Goal: Task Accomplishment & Management: Use online tool/utility

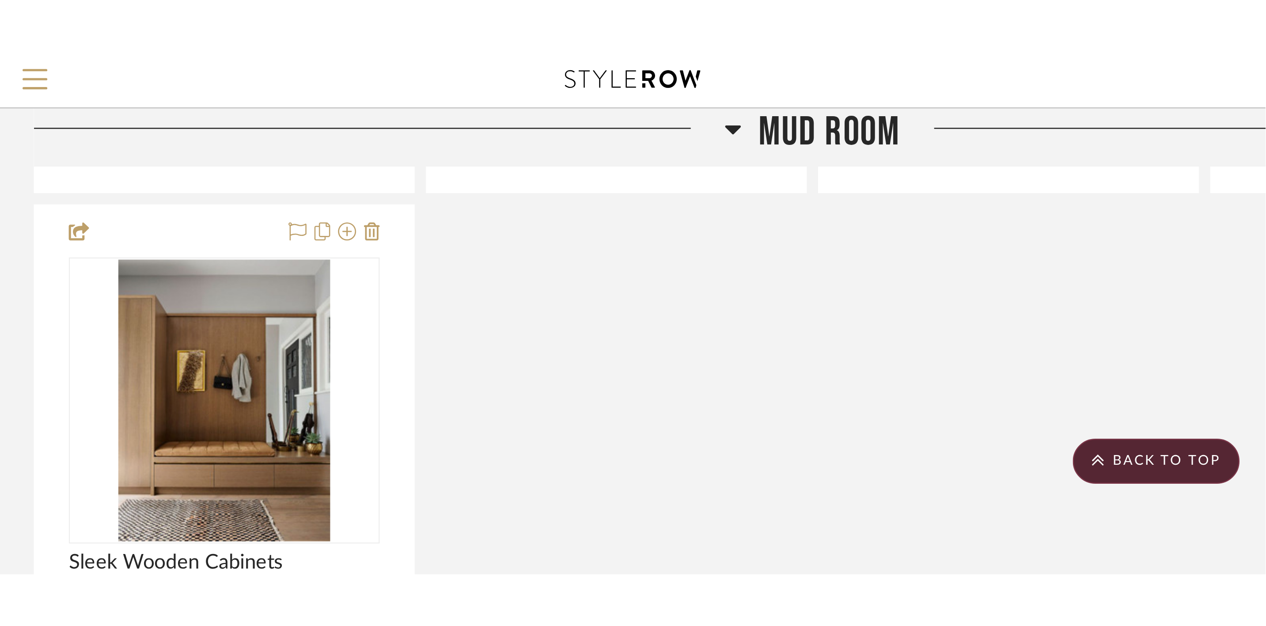
scroll to position [1652, 0]
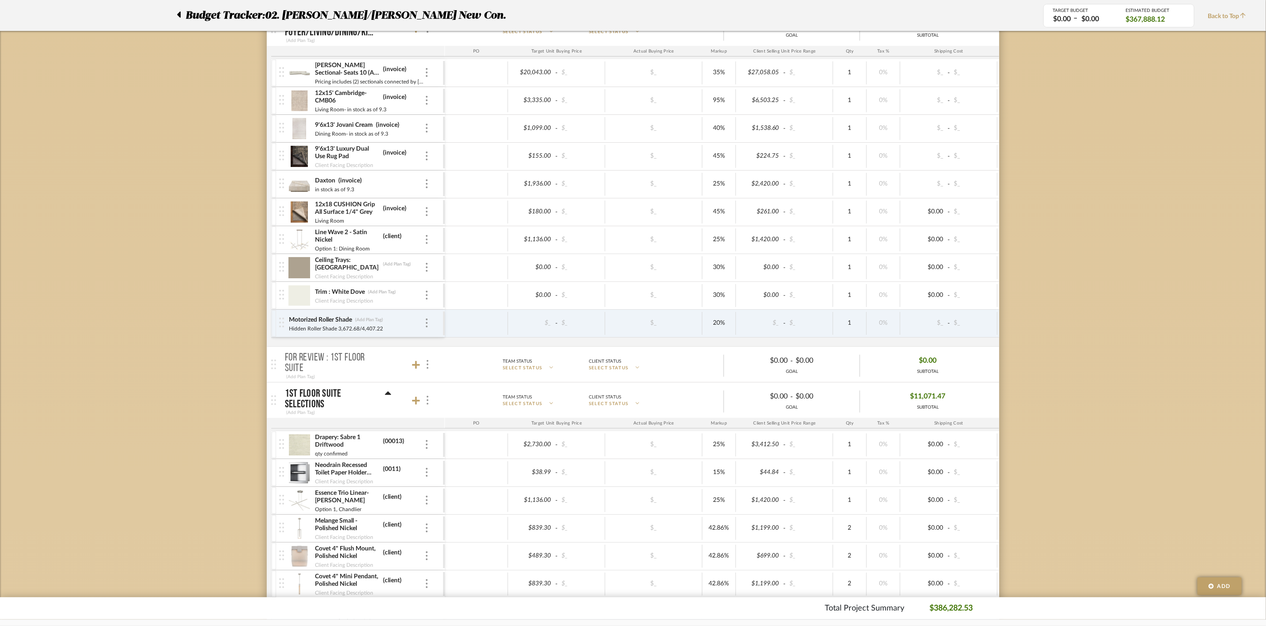
scroll to position [331, 0]
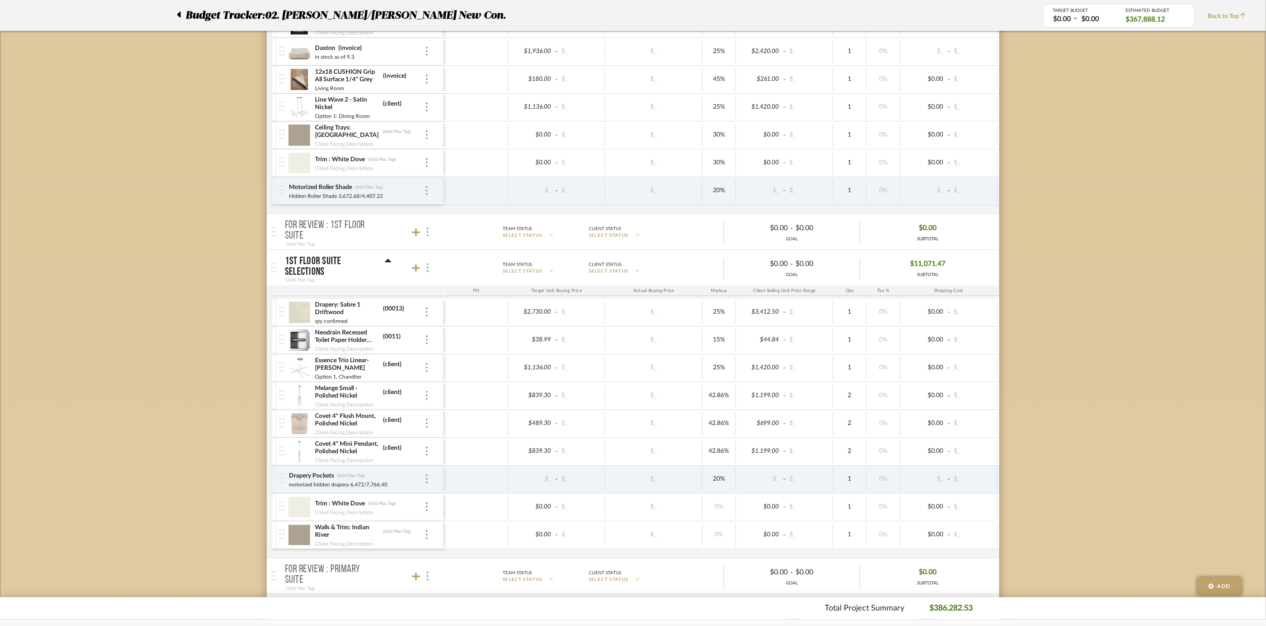
click at [387, 262] on icon at bounding box center [388, 261] width 6 height 4
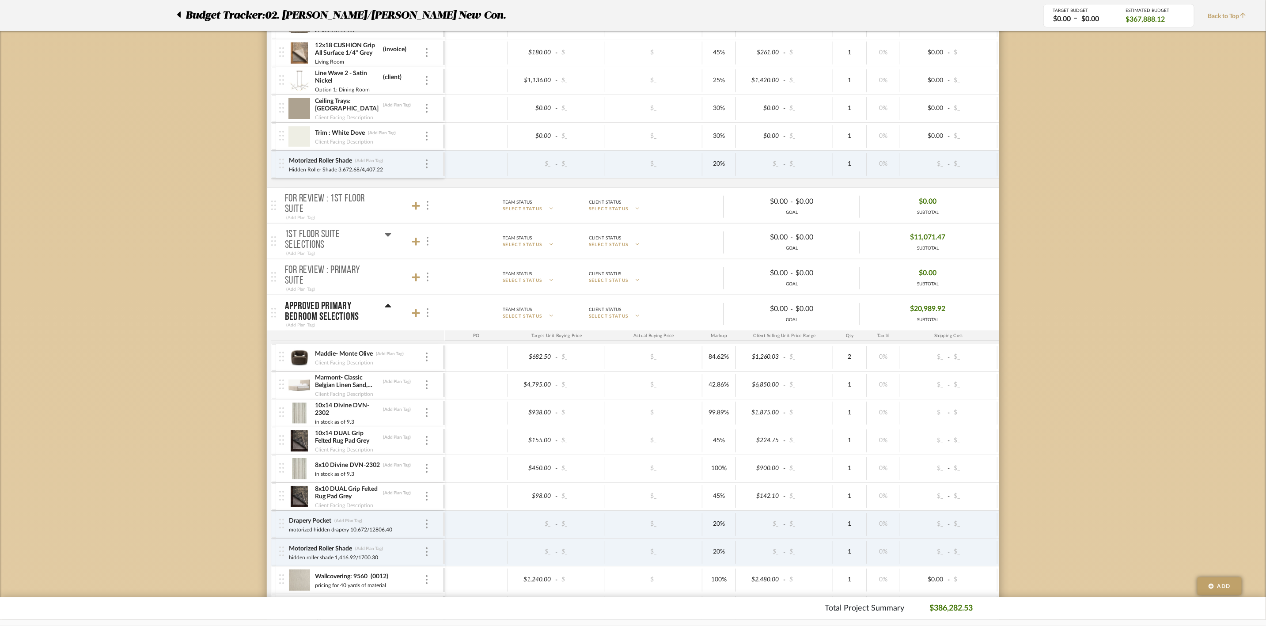
scroll to position [464, 0]
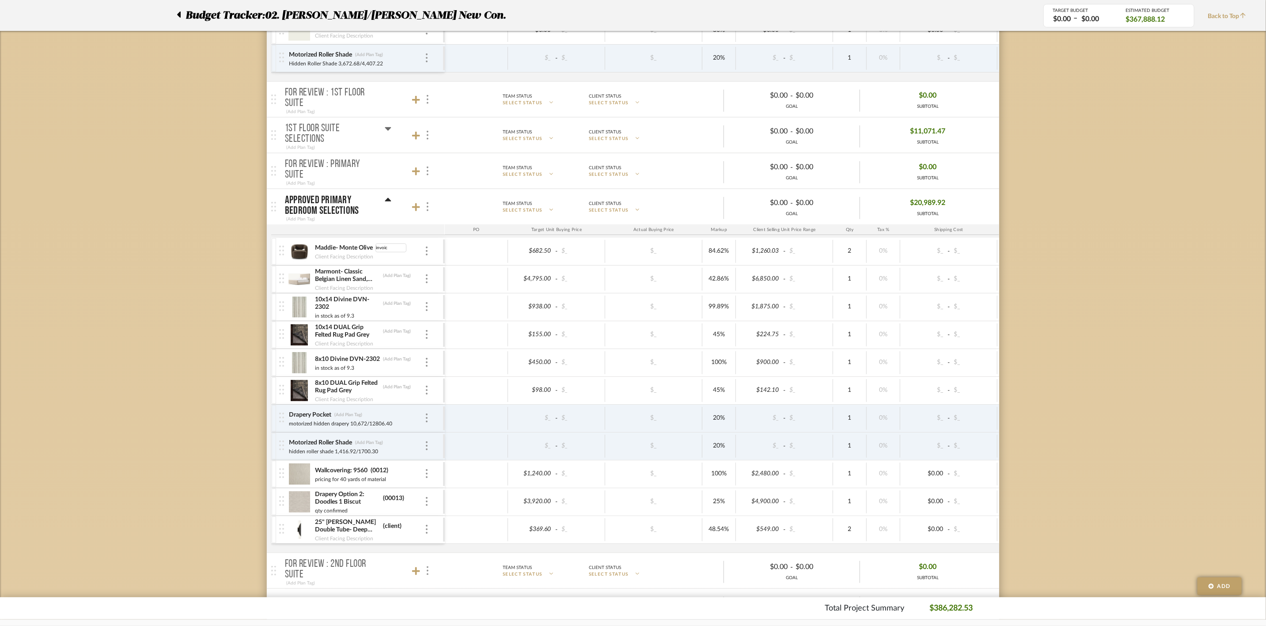
type input "invoice"
click at [398, 275] on div "Marmont- Classic Belgian Linen Sand, 60"H (Add Plan Tag)" at bounding box center [370, 276] width 110 height 16
type input "invoice"
click at [394, 331] on div "10x14 DUAL Grip Felted Rug Pad Grey (Add Plan Tag)" at bounding box center [370, 331] width 110 height 16
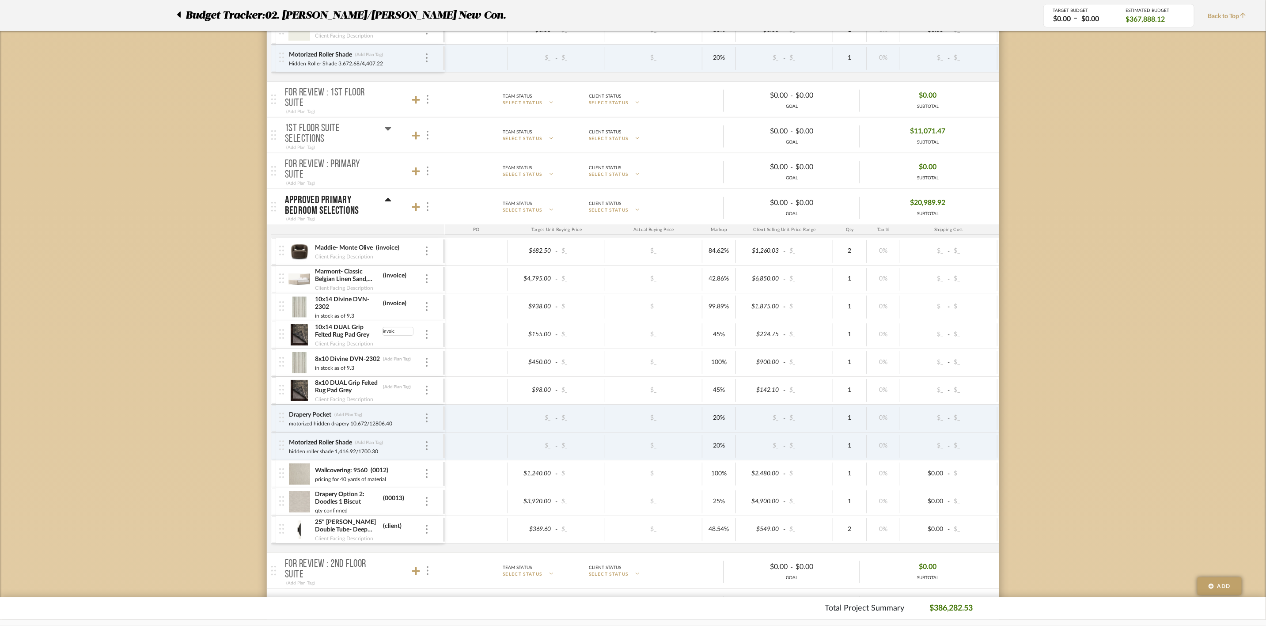
type input "invoice"
click at [391, 357] on div "8x10 Divine DVN-2302 (Add Plan Tag)" at bounding box center [370, 359] width 110 height 8
type input "invoice"
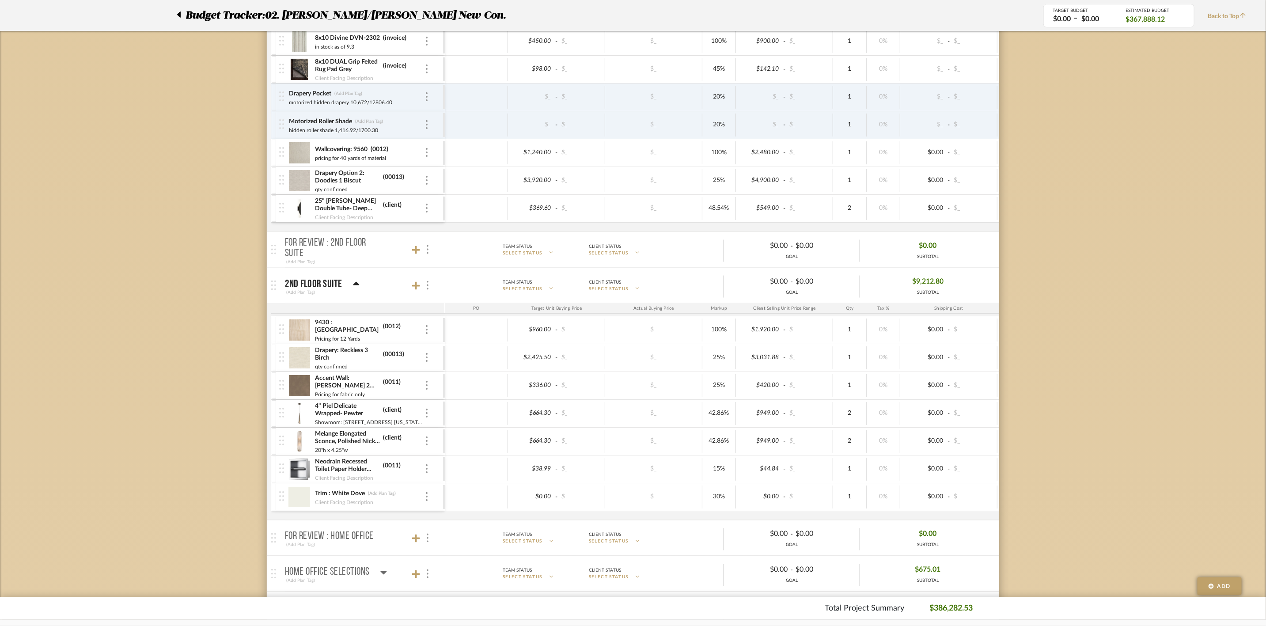
scroll to position [795, 0]
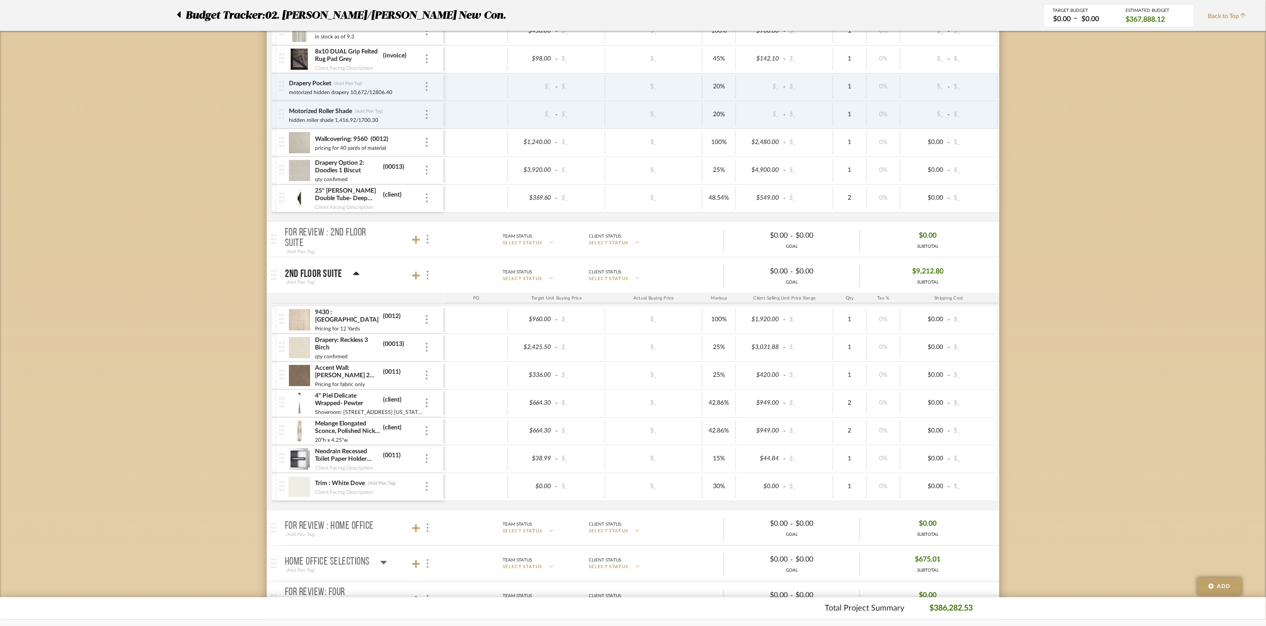
click at [354, 275] on icon at bounding box center [356, 274] width 6 height 4
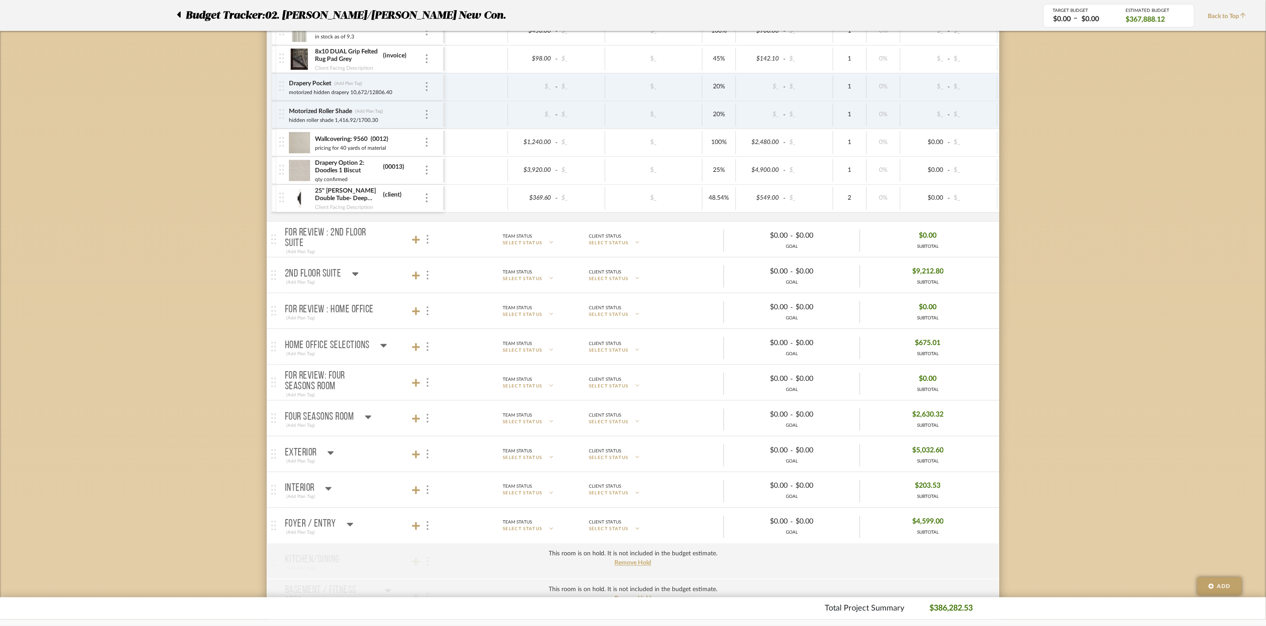
click at [381, 348] on icon at bounding box center [384, 346] width 6 height 4
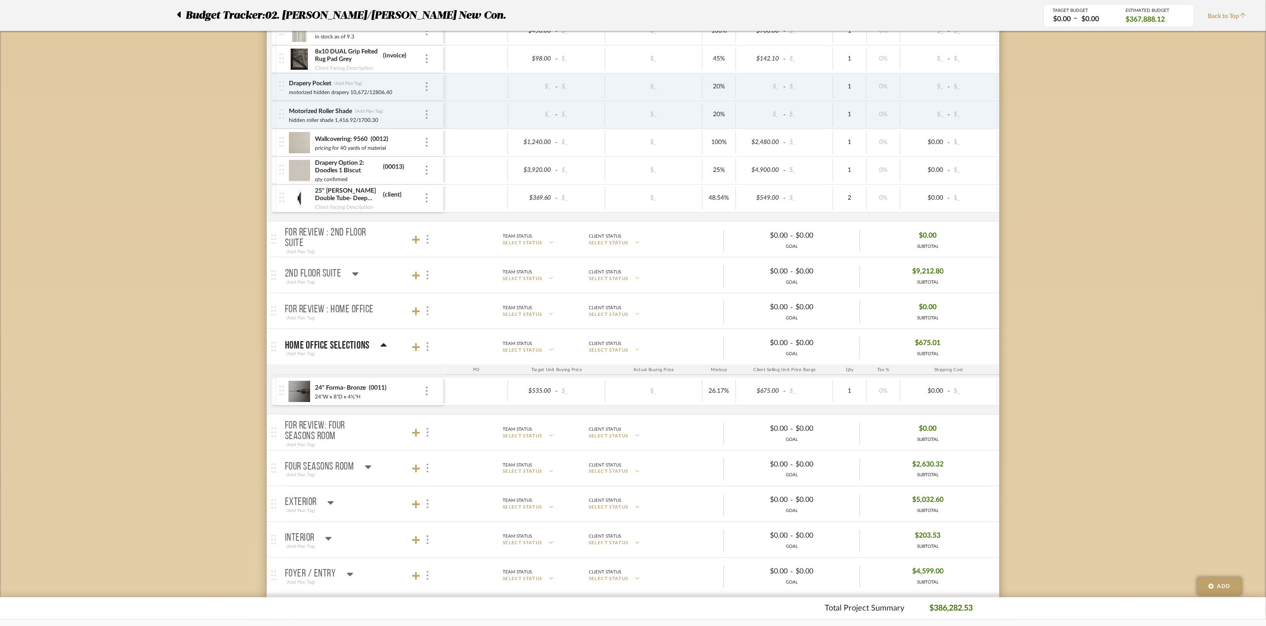
click at [383, 347] on icon at bounding box center [383, 345] width 6 height 4
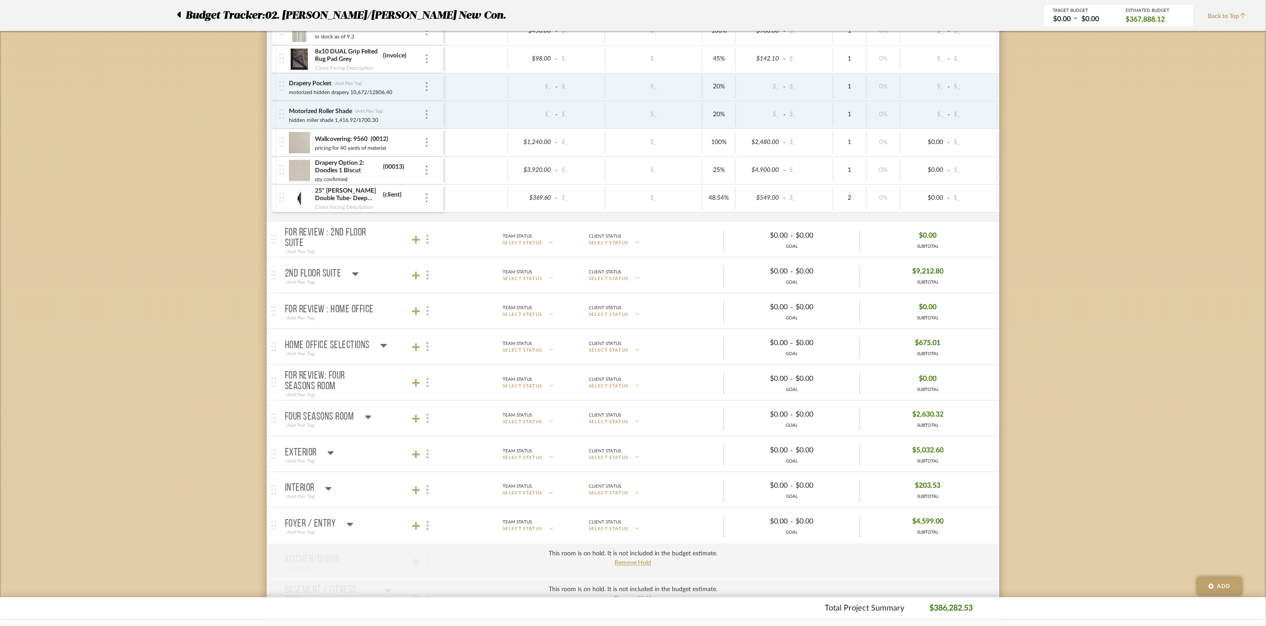
click at [367, 419] on icon at bounding box center [368, 417] width 7 height 11
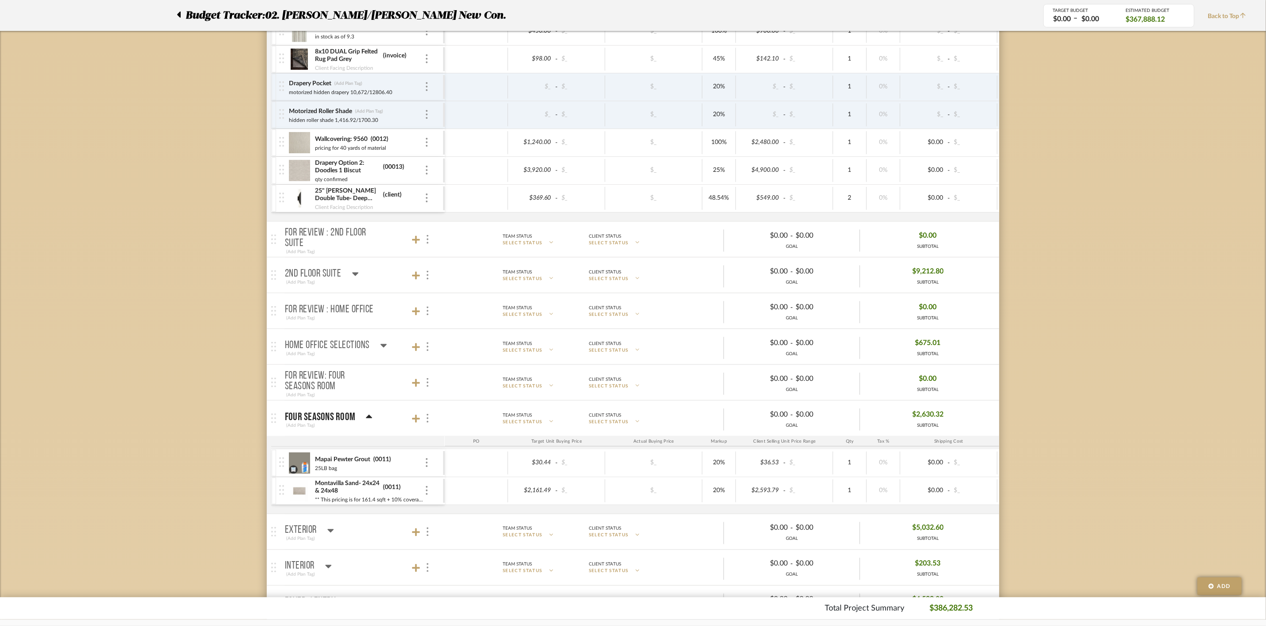
click at [368, 419] on icon at bounding box center [369, 417] width 7 height 11
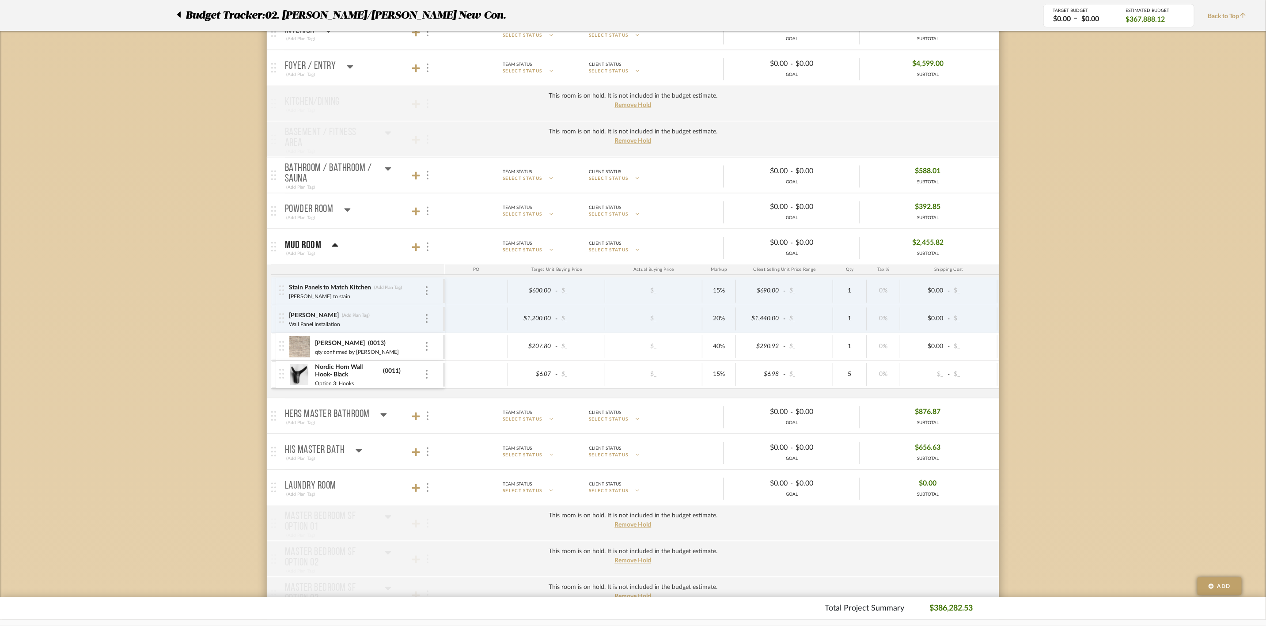
scroll to position [1259, 0]
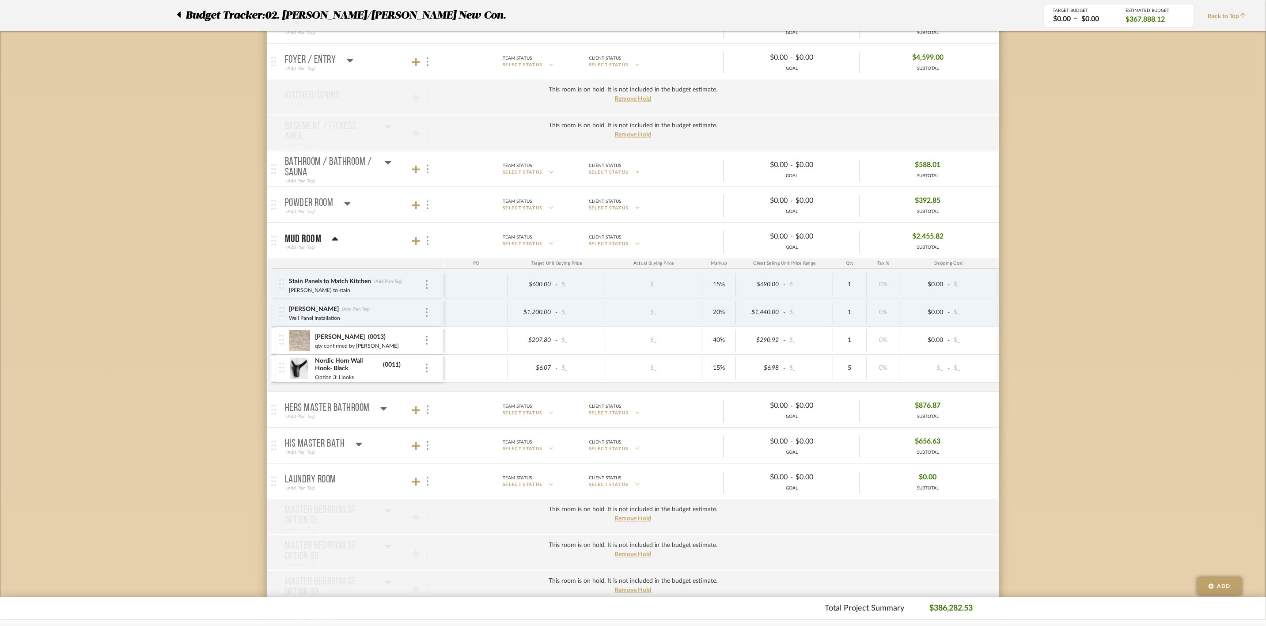
click at [384, 411] on icon at bounding box center [384, 409] width 6 height 4
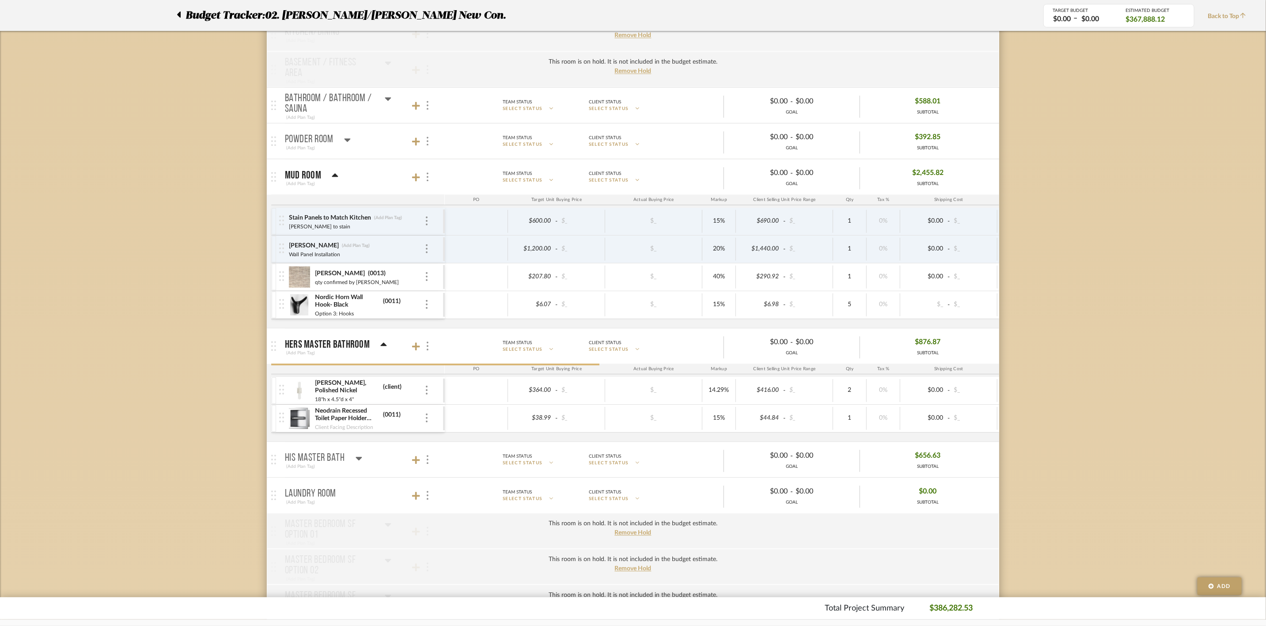
scroll to position [1325, 0]
click at [357, 461] on icon at bounding box center [359, 456] width 7 height 11
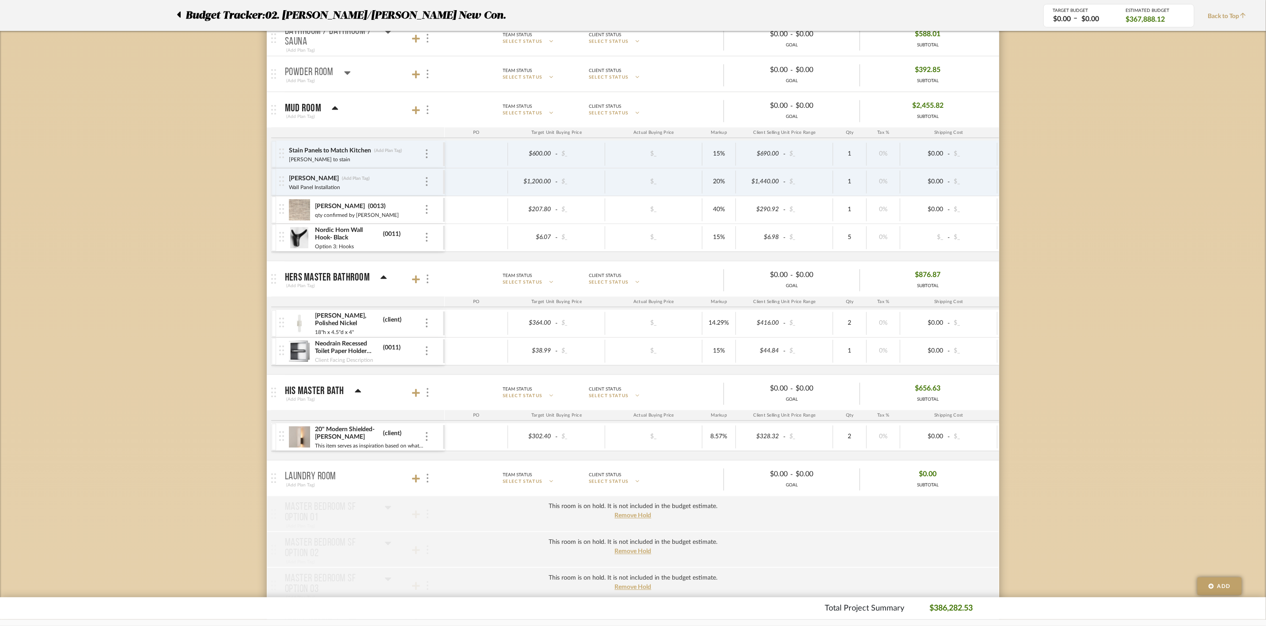
scroll to position [1392, 0]
click at [355, 395] on icon at bounding box center [358, 389] width 7 height 11
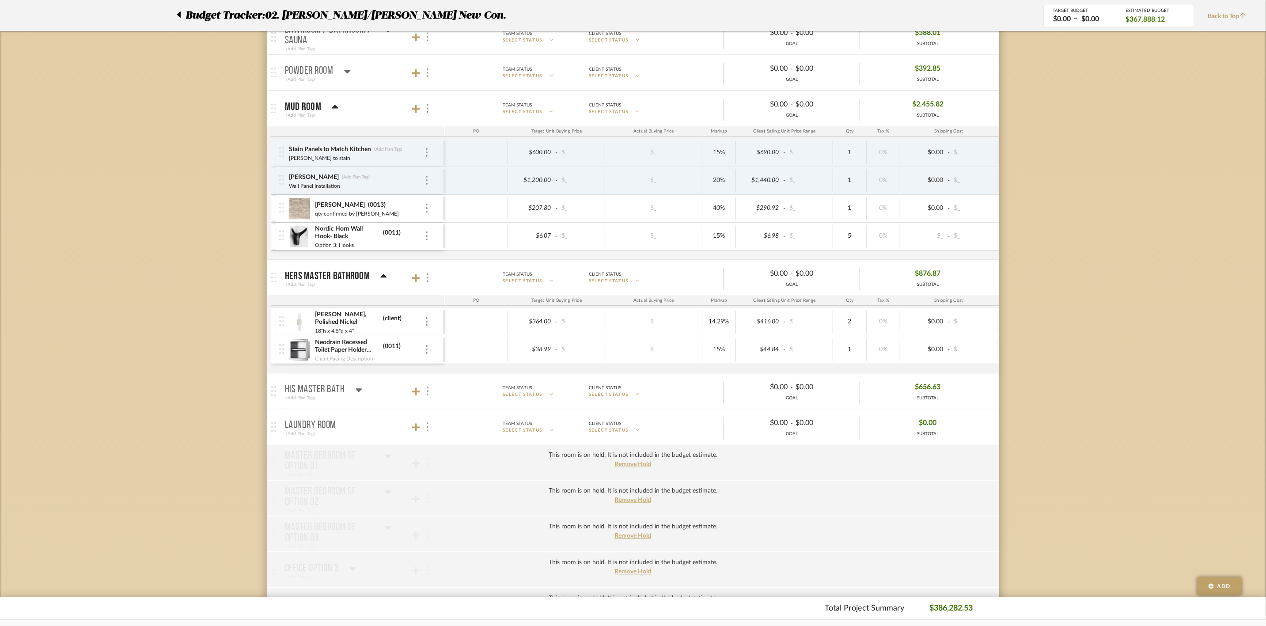
click at [380, 281] on icon at bounding box center [383, 276] width 7 height 11
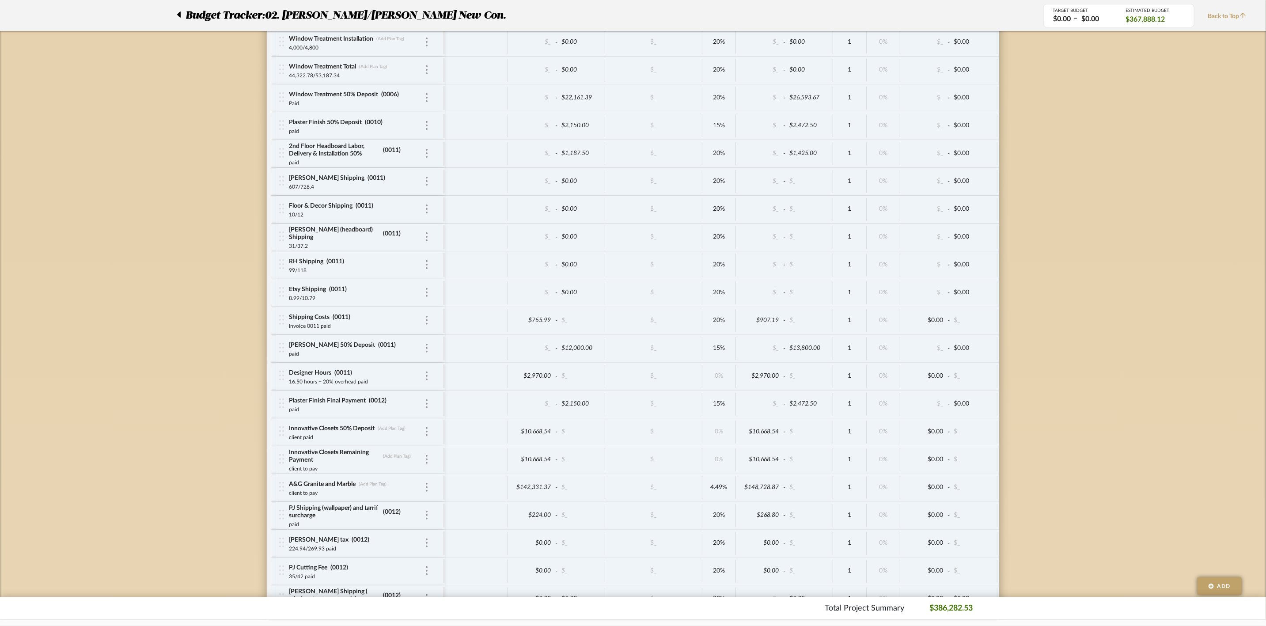
scroll to position [2187, 0]
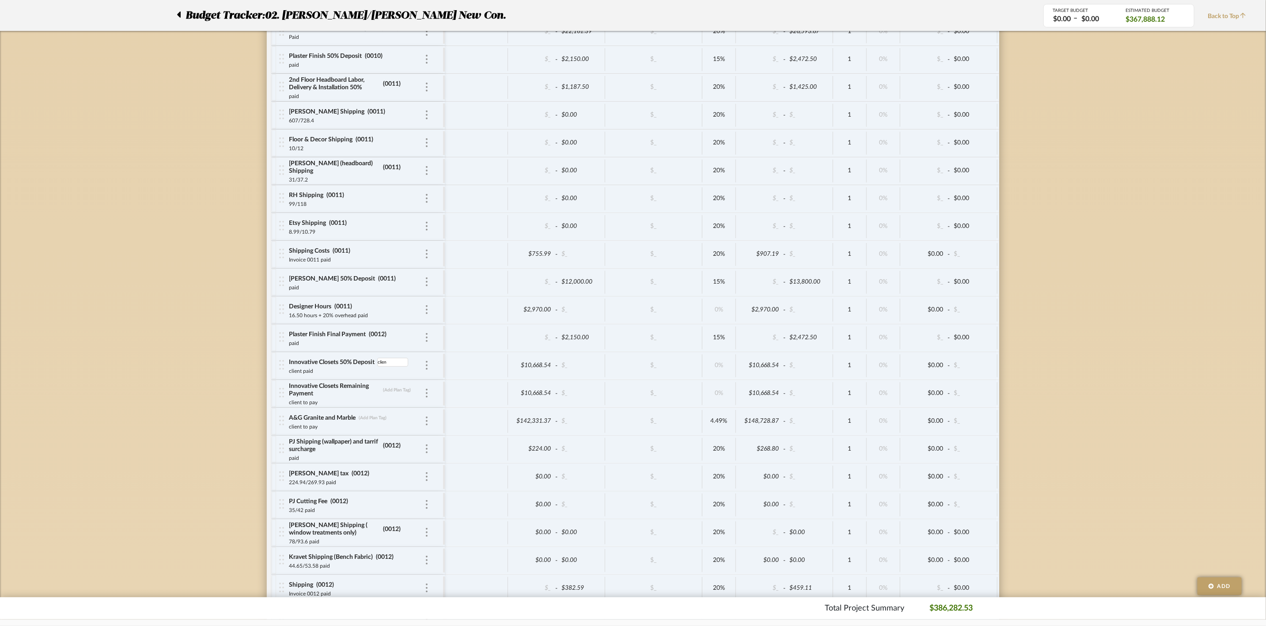
type input "client"
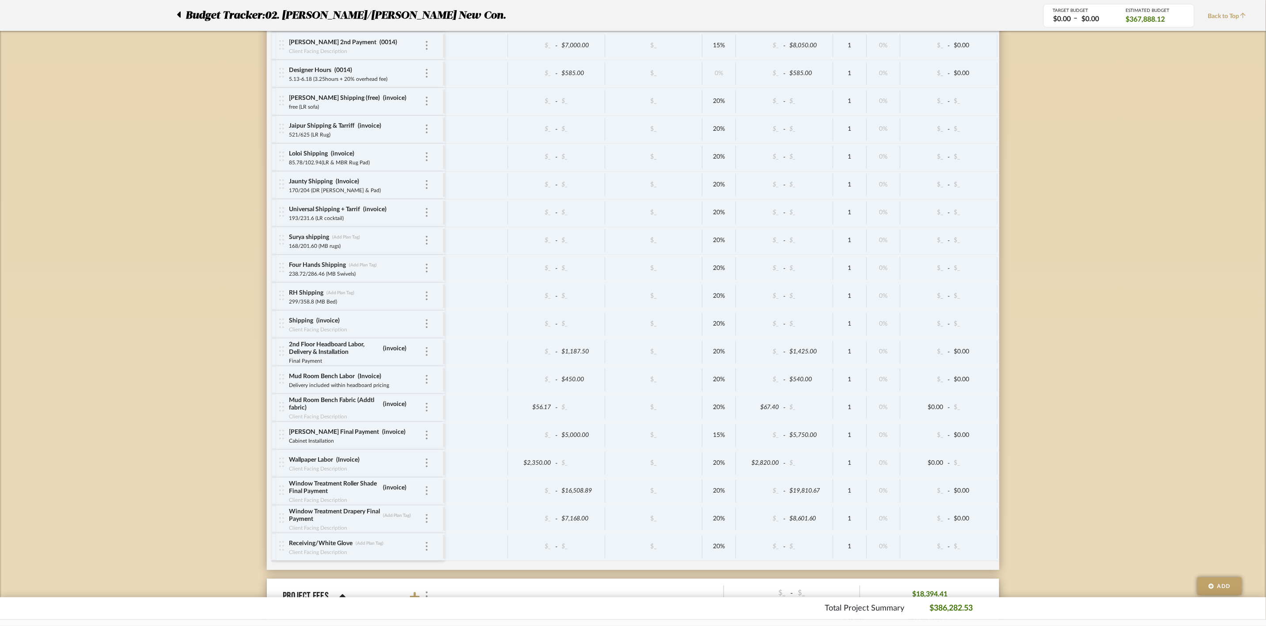
scroll to position [2783, 0]
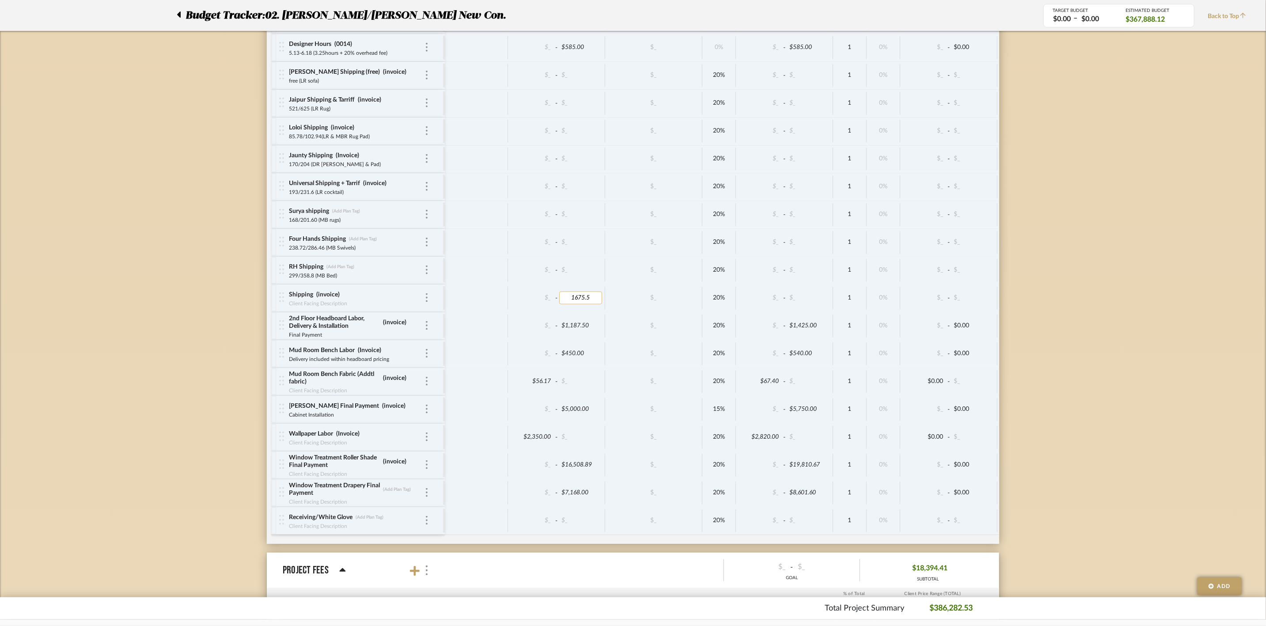
type input "1675.50"
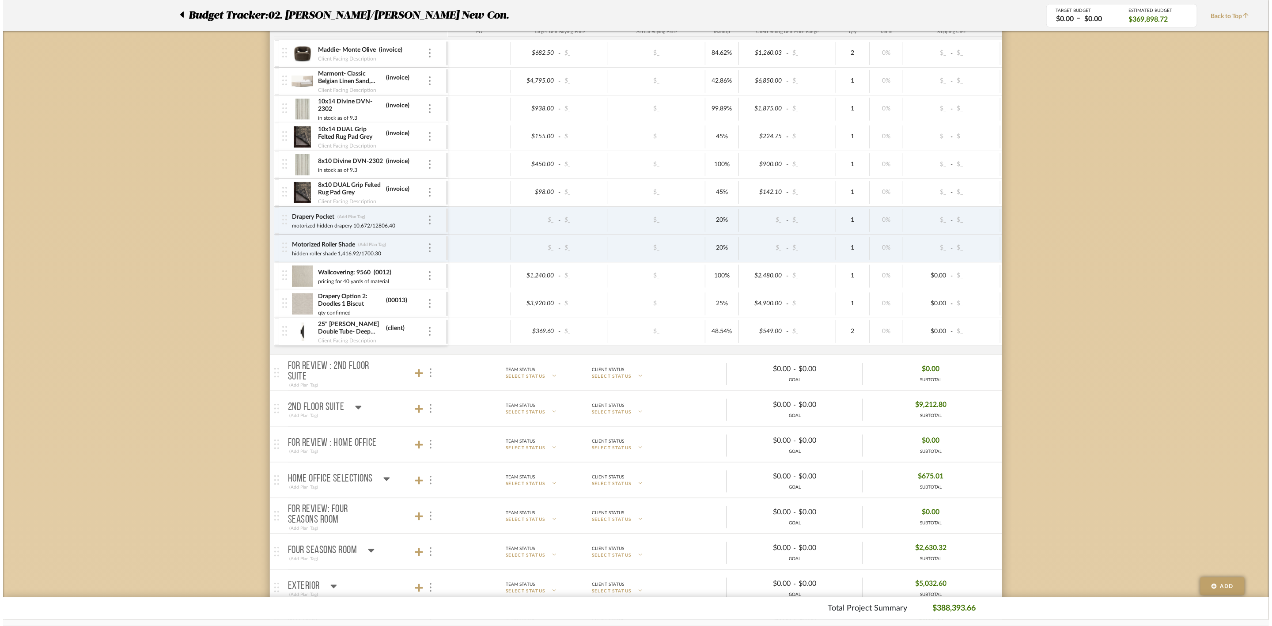
scroll to position [0, 0]
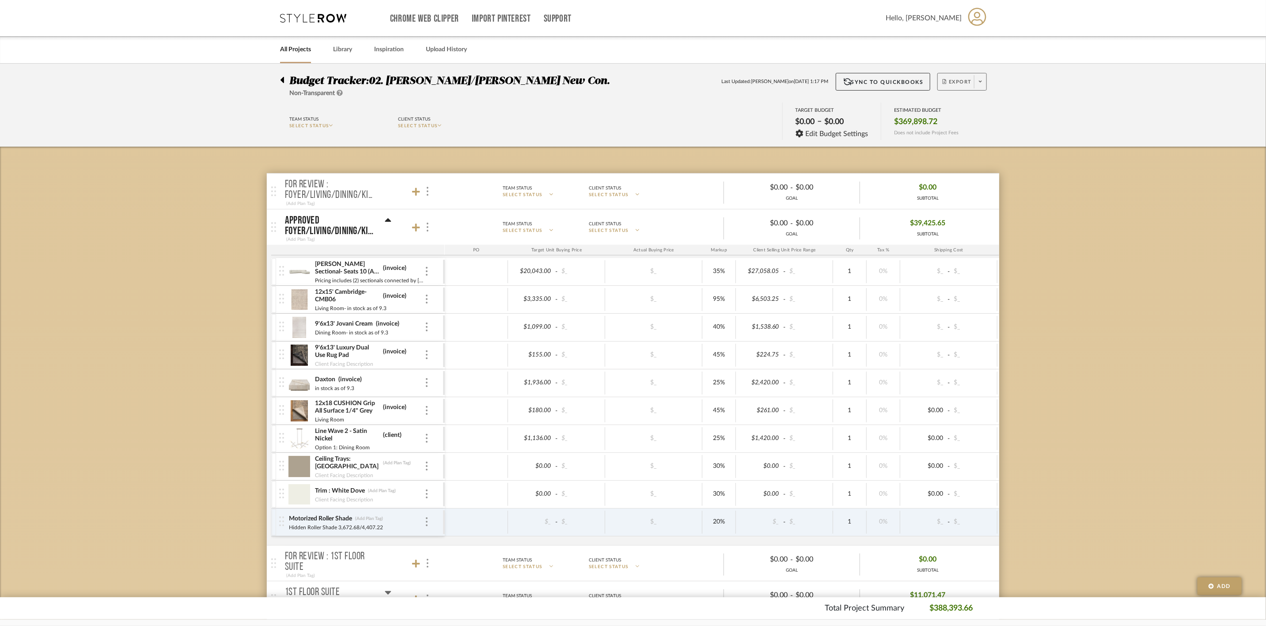
drag, startPoint x: 970, startPoint y: 81, endPoint x: 968, endPoint y: 91, distance: 10.8
click at [970, 81] on span "Export" at bounding box center [957, 85] width 29 height 13
click at [960, 101] on button "Export PDF" at bounding box center [977, 106] width 84 height 21
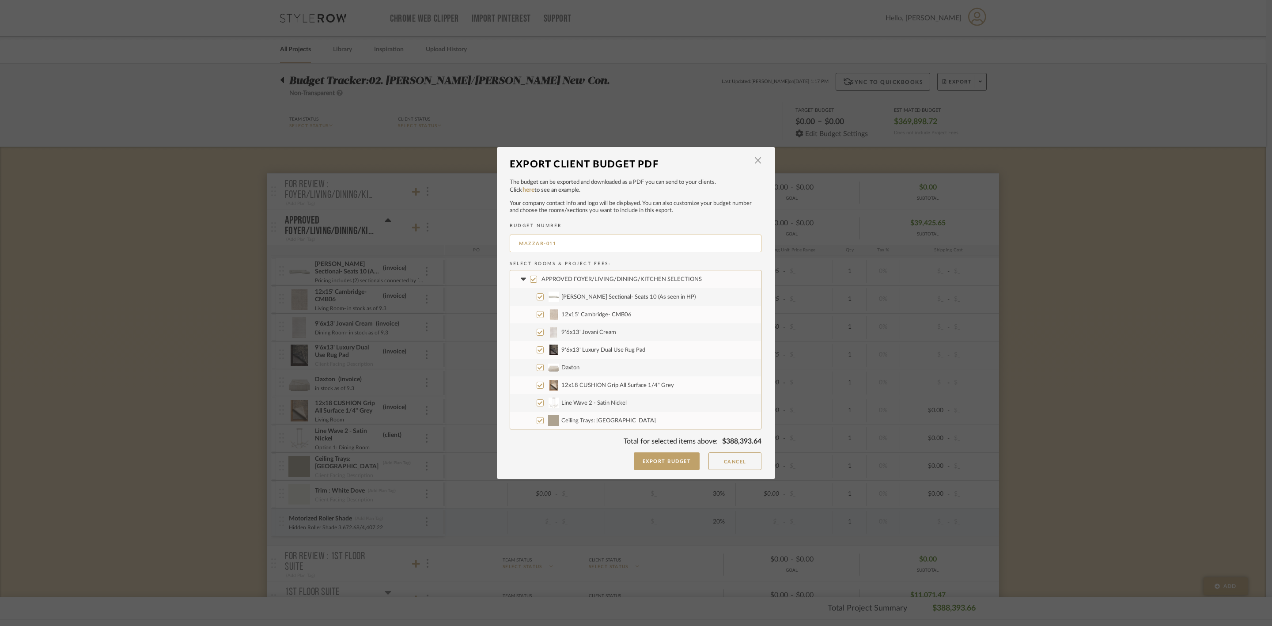
click at [570, 242] on input "MAZZAR-011" at bounding box center [636, 244] width 252 height 18
drag, startPoint x: 539, startPoint y: 241, endPoint x: 558, endPoint y: 247, distance: 20.6
click at [539, 241] on input "MAZZAR-0015" at bounding box center [636, 244] width 252 height 18
type input "MAZZARELLI-0015"
click at [567, 277] on span "APPROVED FOYER/LIVING/DINING/KITCHEN SELECTIONS" at bounding box center [622, 280] width 160 height 6
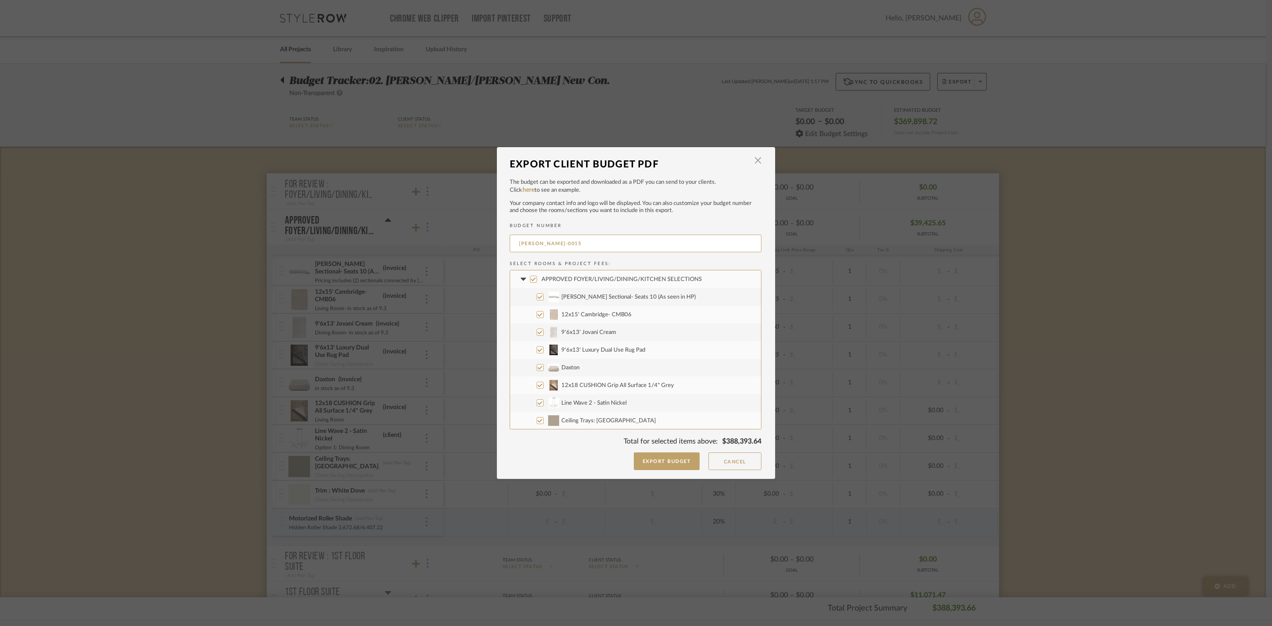
click at [537, 276] on input "APPROVED FOYER/LIVING/DINING/KITCHEN SELECTIONS" at bounding box center [533, 279] width 7 height 7
checkbox input "false"
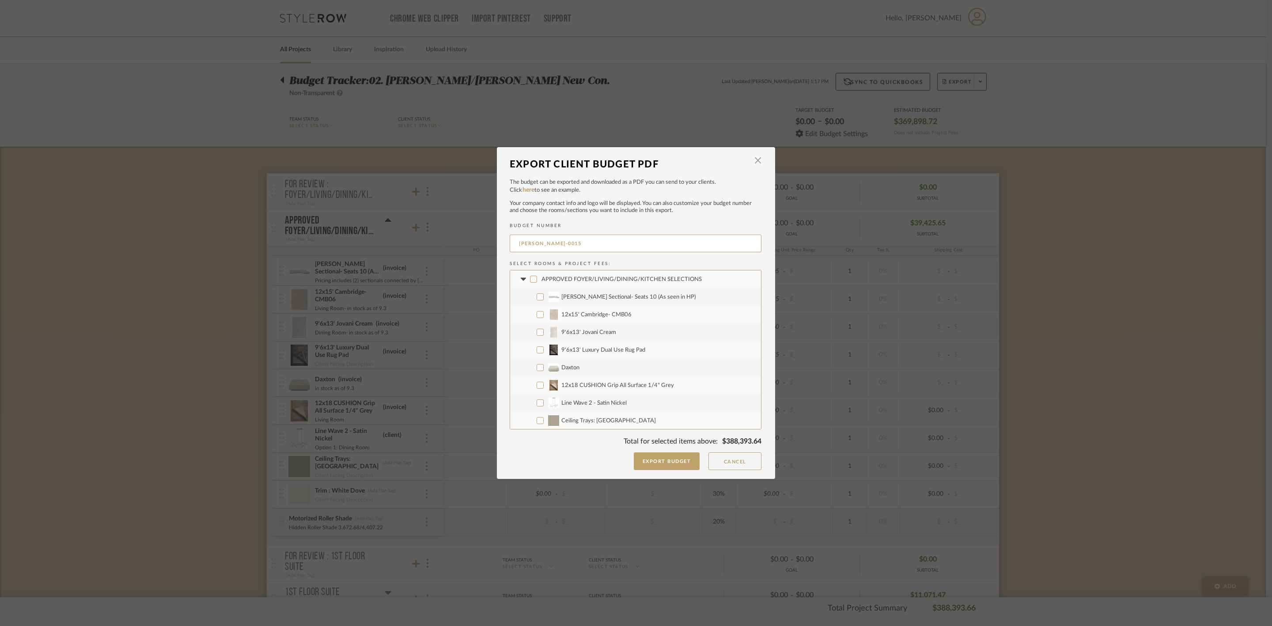
checkbox input "false"
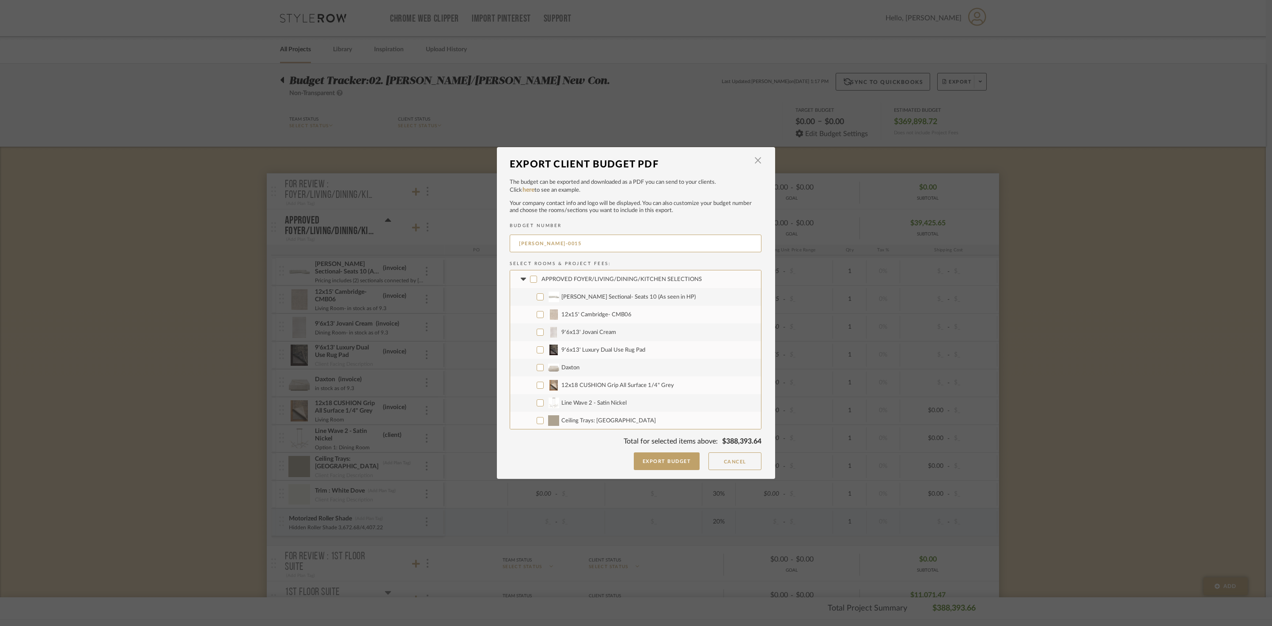
checkbox input "false"
click at [585, 297] on span "Dimitry Sectional- Seats 10 (As seen in HP)" at bounding box center [629, 297] width 134 height 6
click at [544, 297] on input "Dimitry Sectional- Seats 10 (As seen in HP)" at bounding box center [540, 296] width 7 height 7
checkbox input "true"
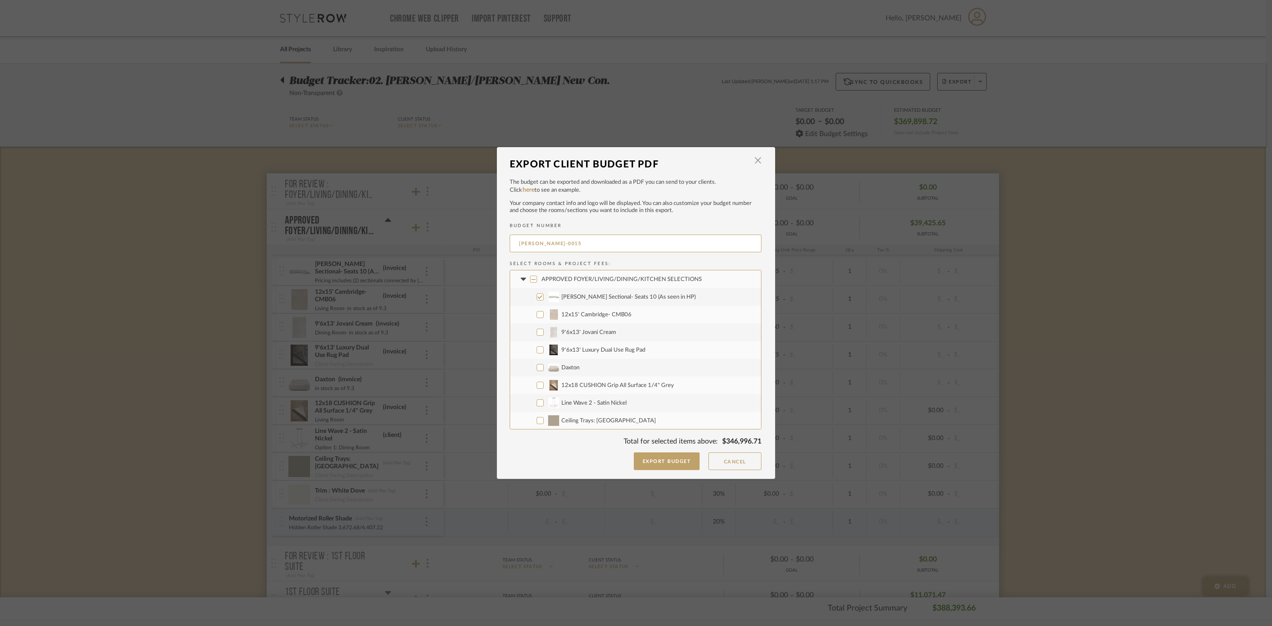
click at [587, 310] on label "12x15' Cambridge- CMB06" at bounding box center [635, 315] width 251 height 18
click at [544, 311] on input "12x15' Cambridge- CMB06" at bounding box center [540, 314] width 7 height 7
checkbox input "true"
click at [587, 334] on span "9'6x13' Jovani Cream" at bounding box center [589, 333] width 55 height 6
click at [544, 334] on input "9'6x13' Jovani Cream" at bounding box center [540, 332] width 7 height 7
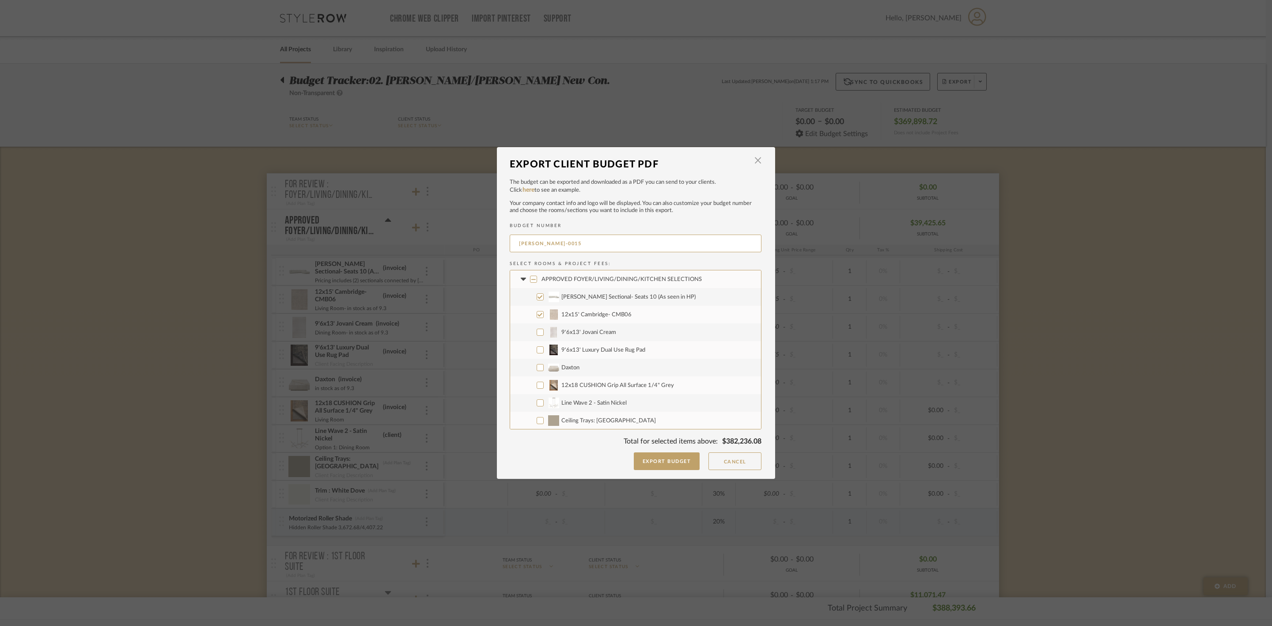
checkbox input "true"
click at [587, 343] on label "9'6x13' Luxury Dual Use Rug Pad" at bounding box center [635, 350] width 251 height 18
click at [544, 346] on input "9'6x13' Luxury Dual Use Rug Pad" at bounding box center [540, 349] width 7 height 7
checkbox input "true"
click at [569, 363] on label "Daxton" at bounding box center [635, 368] width 251 height 18
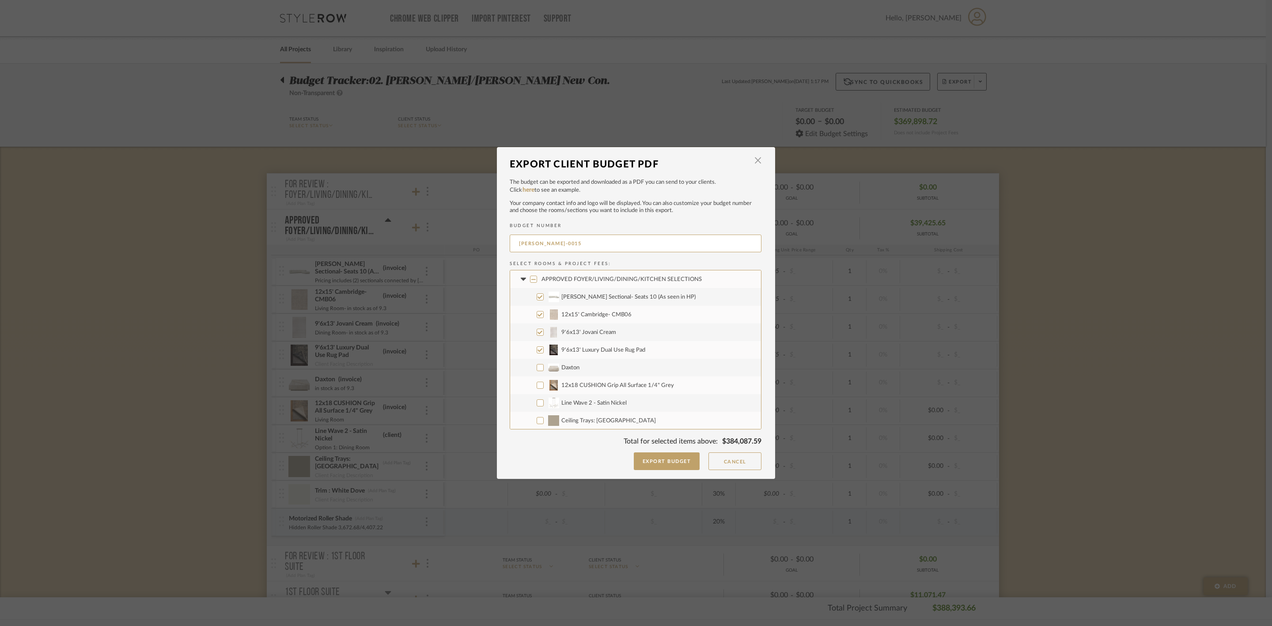
click at [544, 364] on input "Daxton" at bounding box center [540, 367] width 7 height 7
checkbox input "true"
click at [568, 377] on label "12x18 CUSHION Grip All Surface 1/4" Grey" at bounding box center [635, 385] width 251 height 18
click at [544, 382] on input "12x18 CUSHION Grip All Surface 1/4" Grey" at bounding box center [540, 385] width 7 height 7
checkbox input "true"
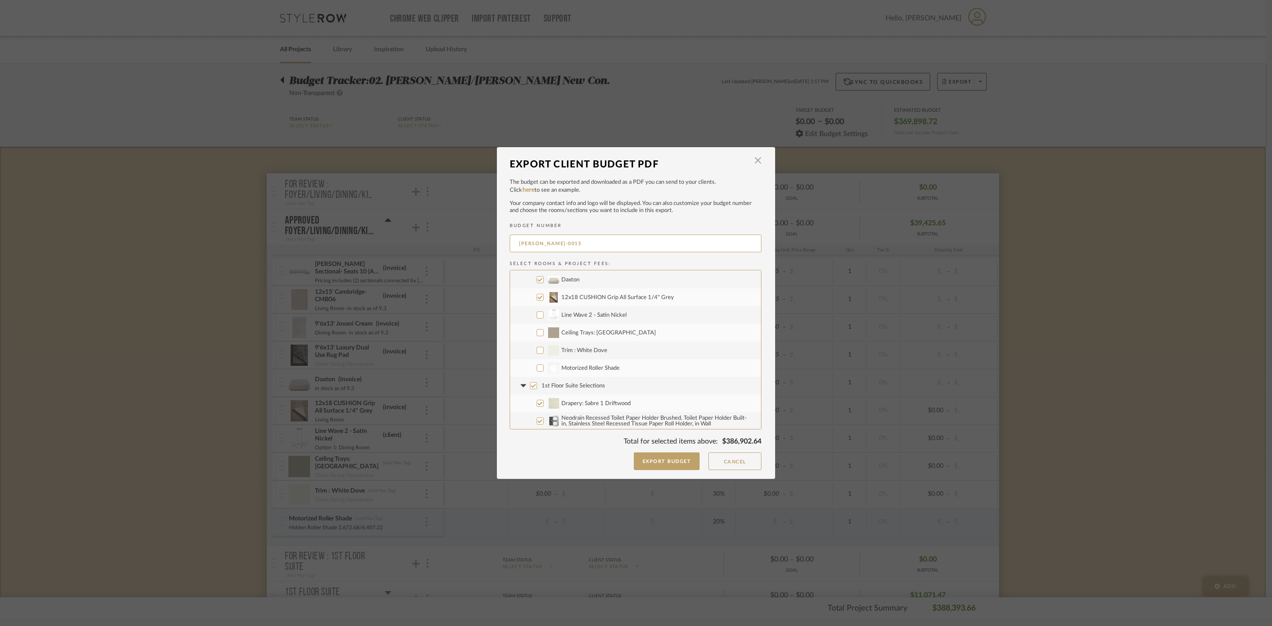
scroll to position [133, 0]
click at [581, 334] on label "1st Floor Suite Selections" at bounding box center [635, 341] width 251 height 18
click at [537, 338] on input "1st Floor Suite Selections" at bounding box center [533, 341] width 7 height 7
checkbox input "false"
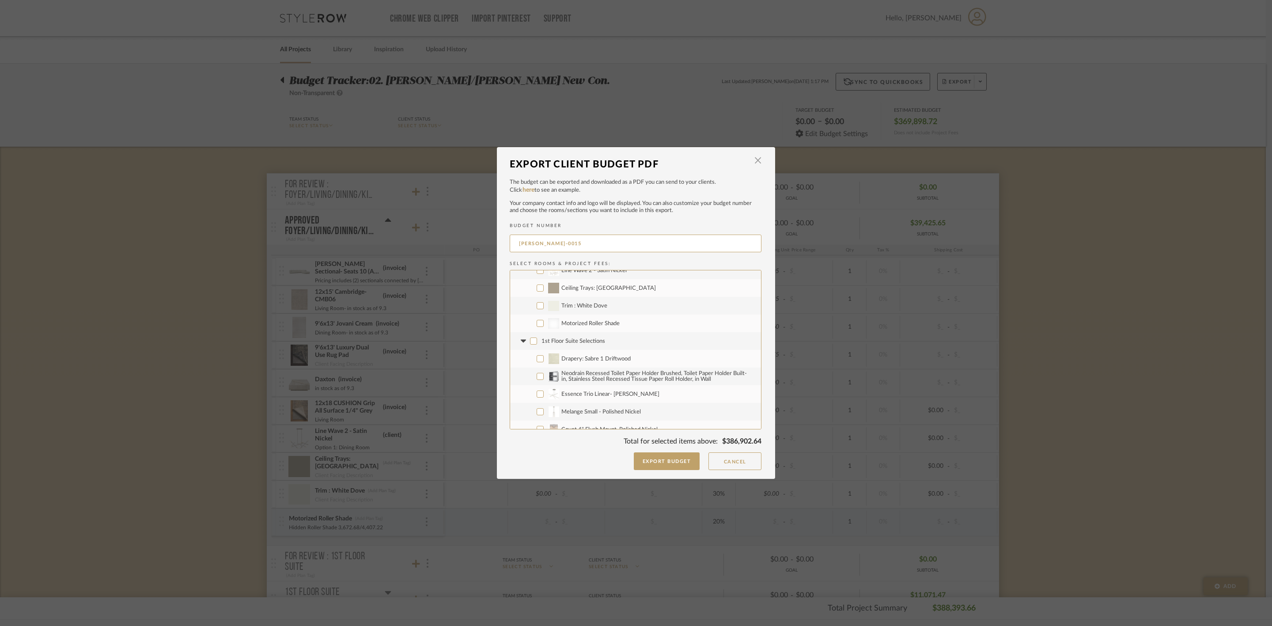
checkbox input "false"
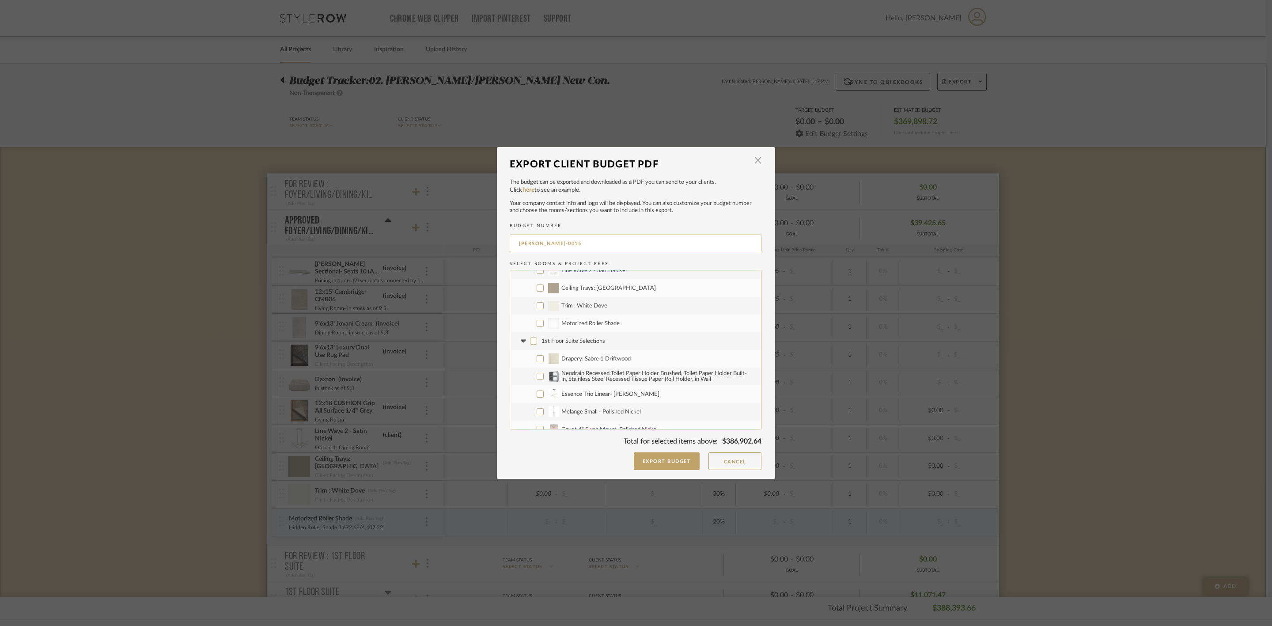
checkbox input "false"
click at [624, 319] on span "Approved Primary Bedroom Selections" at bounding box center [590, 319] width 97 height 6
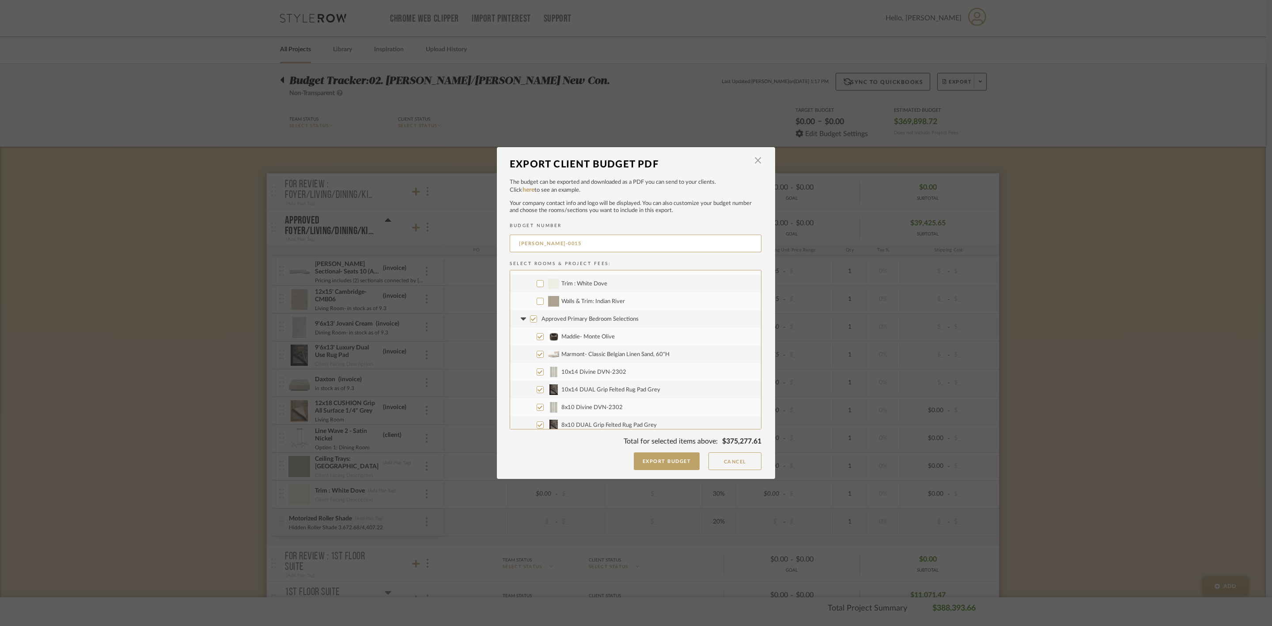
click at [537, 319] on input "Approved Primary Bedroom Selections" at bounding box center [533, 318] width 7 height 7
checkbox input "false"
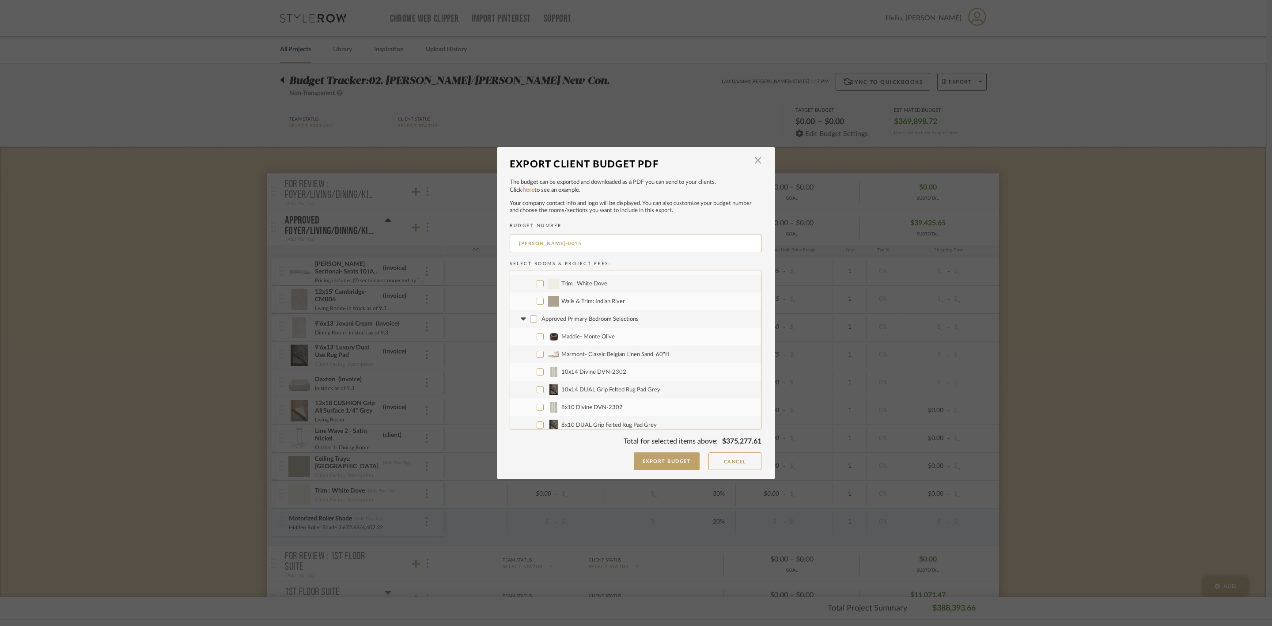
checkbox input "false"
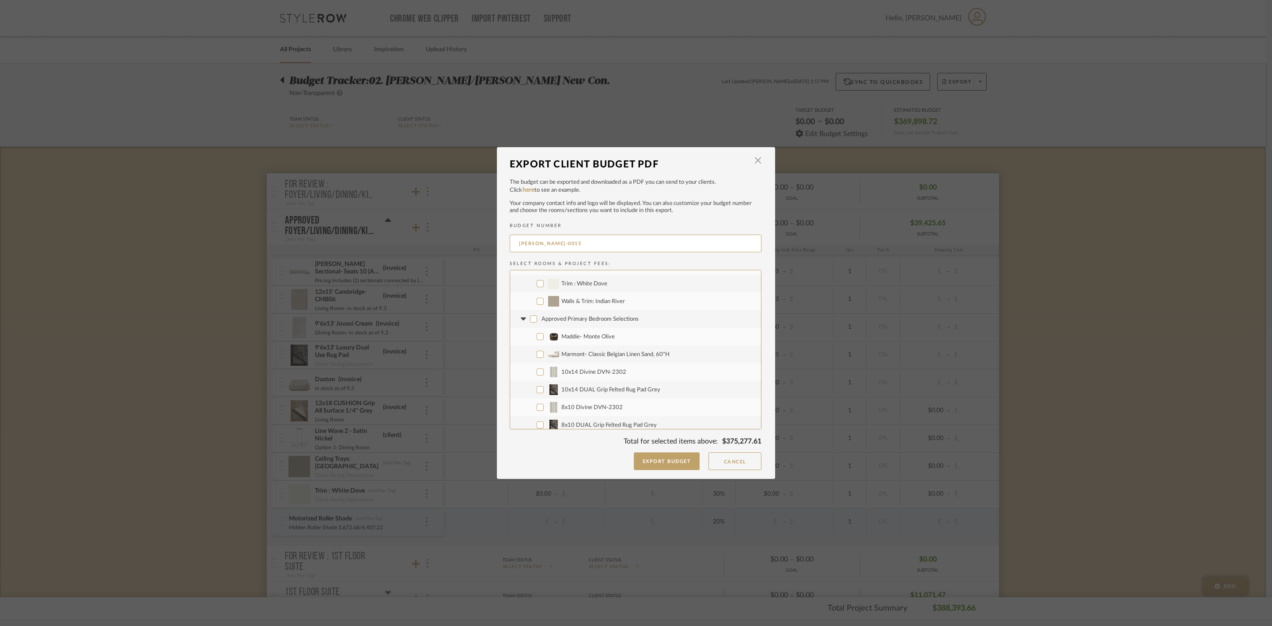
checkbox input "false"
click at [598, 334] on span "Maddie- Monte Olive" at bounding box center [588, 337] width 53 height 6
click at [544, 334] on input "Maddie- Monte Olive" at bounding box center [540, 336] width 7 height 7
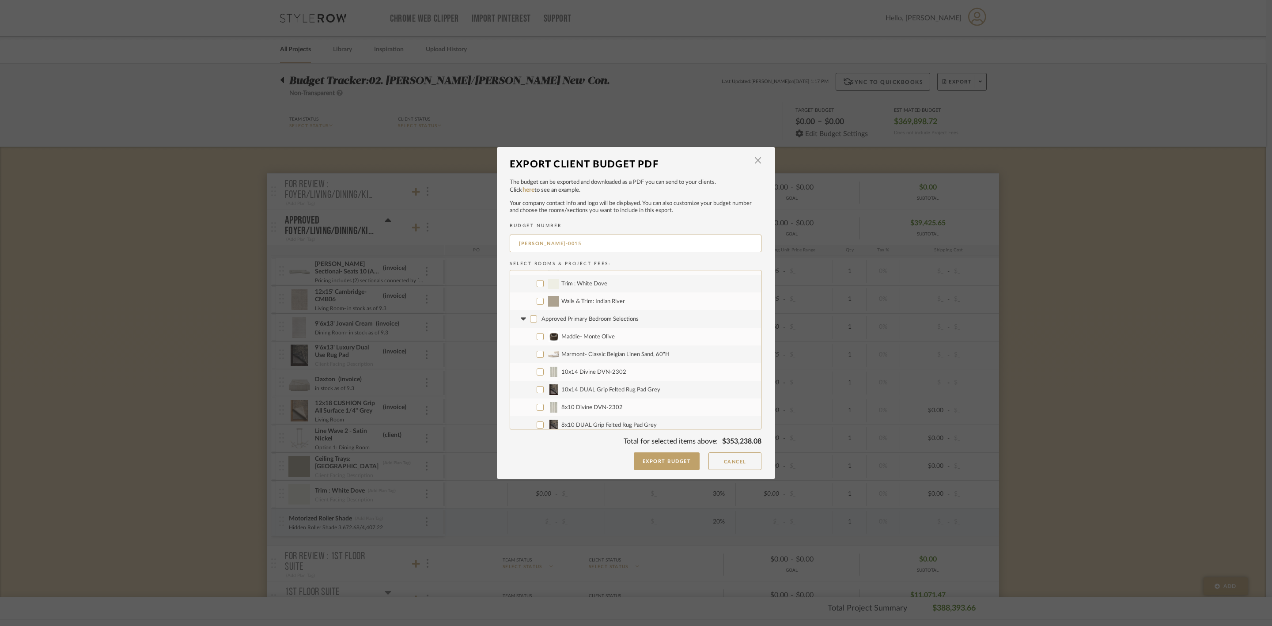
checkbox input "true"
click at [600, 354] on span "Marmont- Classic Belgian Linen Sand, 60"H" at bounding box center [616, 355] width 108 height 6
click at [544, 354] on input "Marmont- Classic Belgian Linen Sand, 60"H" at bounding box center [540, 354] width 7 height 7
checkbox input "true"
click at [598, 370] on span "10x14 Divine DVN-2302" at bounding box center [594, 372] width 65 height 6
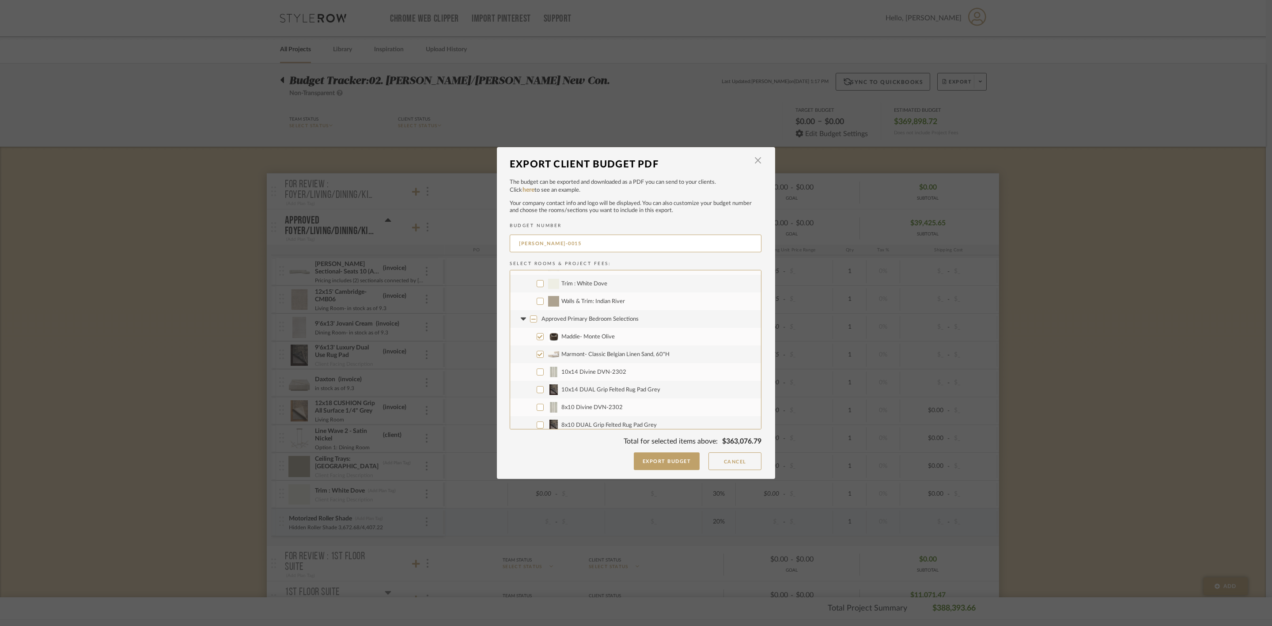
click at [544, 370] on input "10x14 Divine DVN-2302" at bounding box center [540, 371] width 7 height 7
checkbox input "true"
drag, startPoint x: 594, startPoint y: 390, endPoint x: 592, endPoint y: 395, distance: 5.6
click at [594, 389] on span "10x14 DUAL Grip Felted Rug Pad Grey" at bounding box center [611, 390] width 99 height 6
click at [544, 389] on input "10x14 DUAL Grip Felted Rug Pad Grey" at bounding box center [540, 389] width 7 height 7
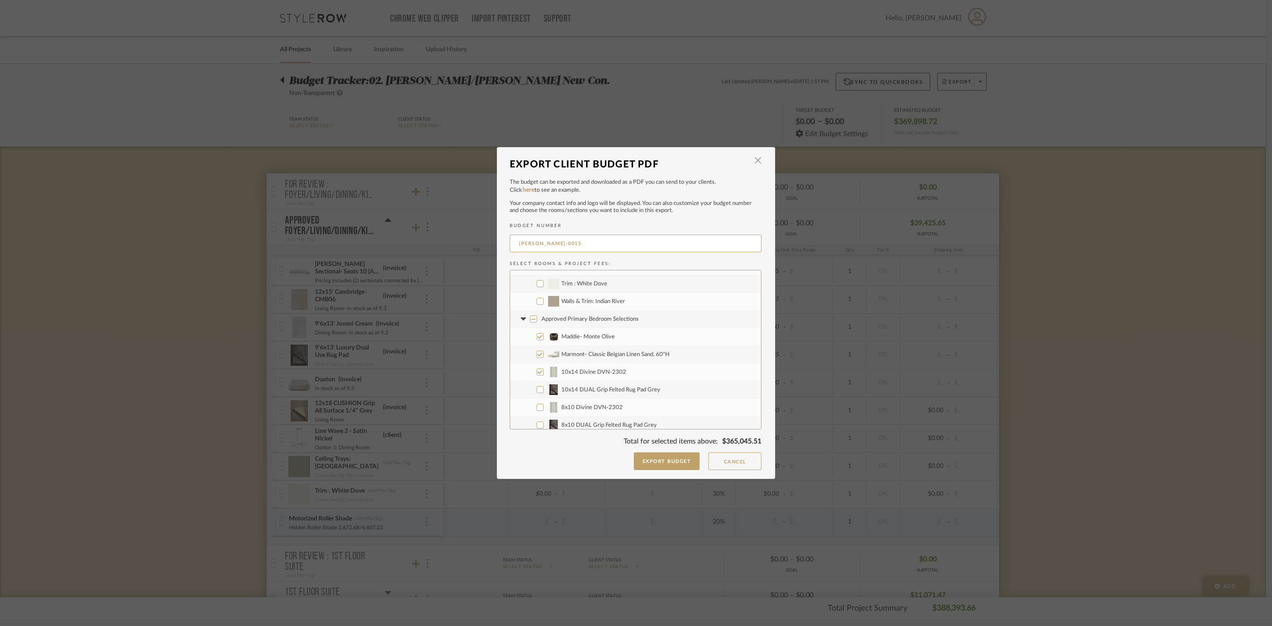
checkbox input "true"
click at [588, 406] on span "8x10 Divine DVN-2302" at bounding box center [592, 408] width 61 height 6
click at [544, 406] on input "8x10 Divine DVN-2302" at bounding box center [540, 407] width 7 height 7
checkbox input "true"
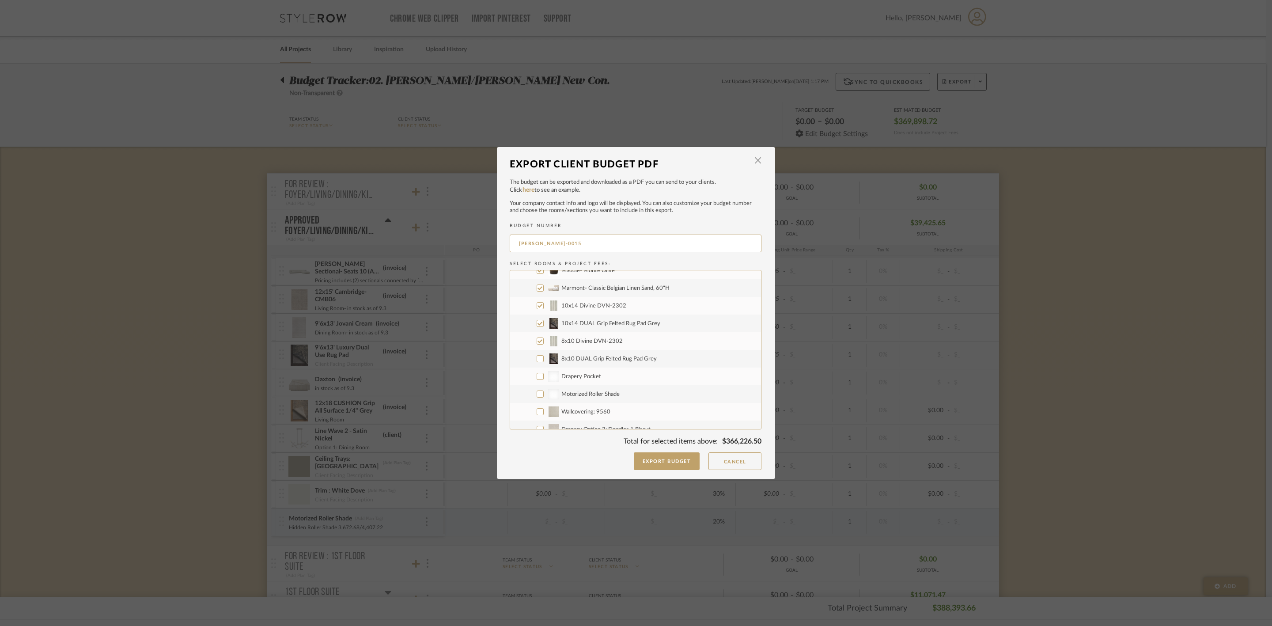
click at [602, 358] on span "8x10 DUAL Grip Felted Rug Pad Grey" at bounding box center [609, 359] width 95 height 6
click at [544, 358] on input "8x10 DUAL Grip Felted Rug Pad Grey" at bounding box center [540, 358] width 7 height 7
checkbox input "true"
click at [558, 330] on span "2nd Floor Suite" at bounding box center [561, 333] width 38 height 6
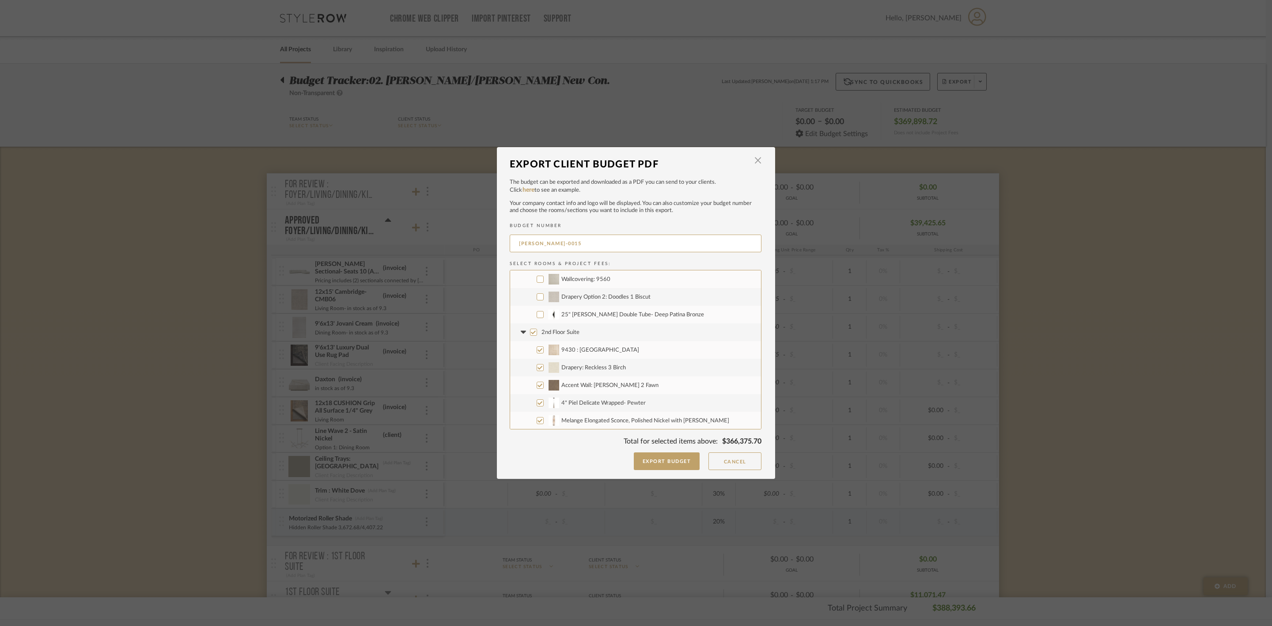
click at [537, 329] on input "2nd Floor Suite" at bounding box center [533, 332] width 7 height 7
checkbox input "false"
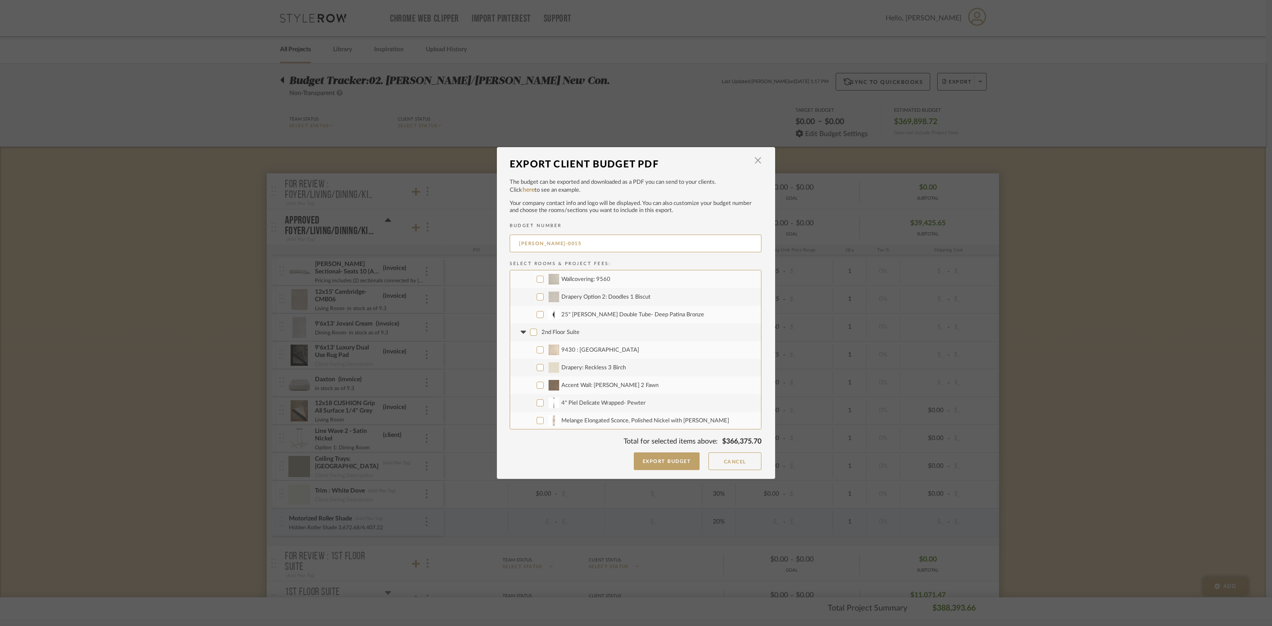
checkbox input "false"
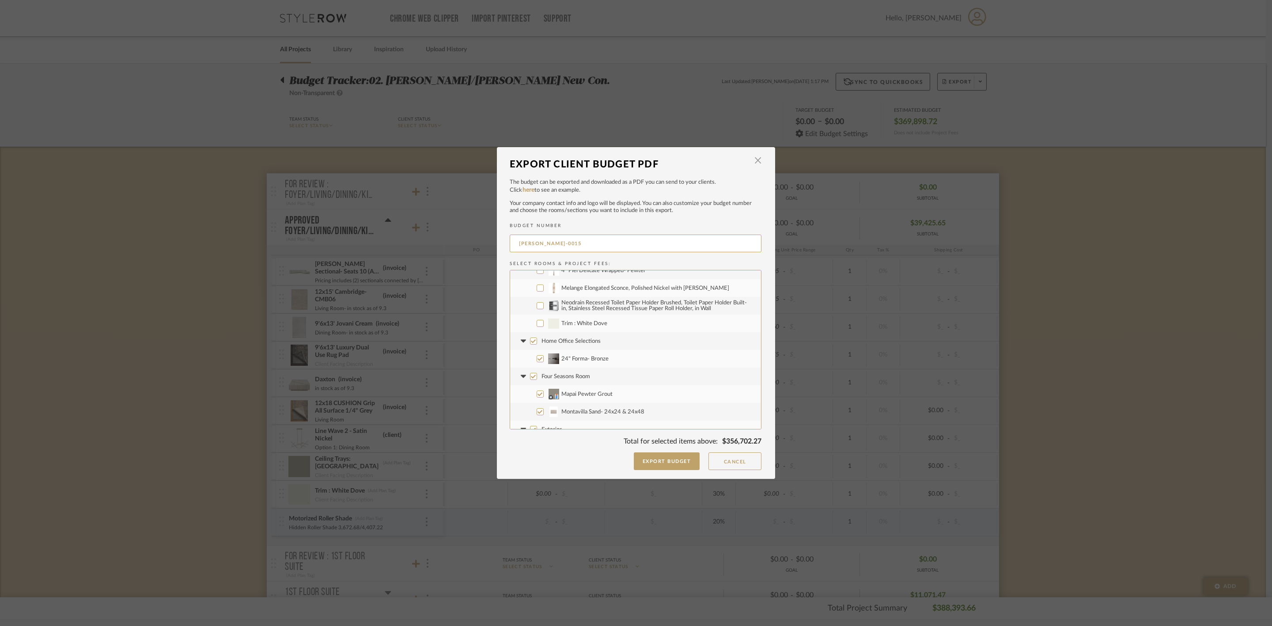
click at [582, 338] on span "Home Office Selections" at bounding box center [571, 341] width 59 height 6
click at [537, 338] on input "Home Office Selections" at bounding box center [533, 341] width 7 height 7
checkbox input "false"
click at [579, 372] on label "Four Seasons Room" at bounding box center [635, 377] width 251 height 18
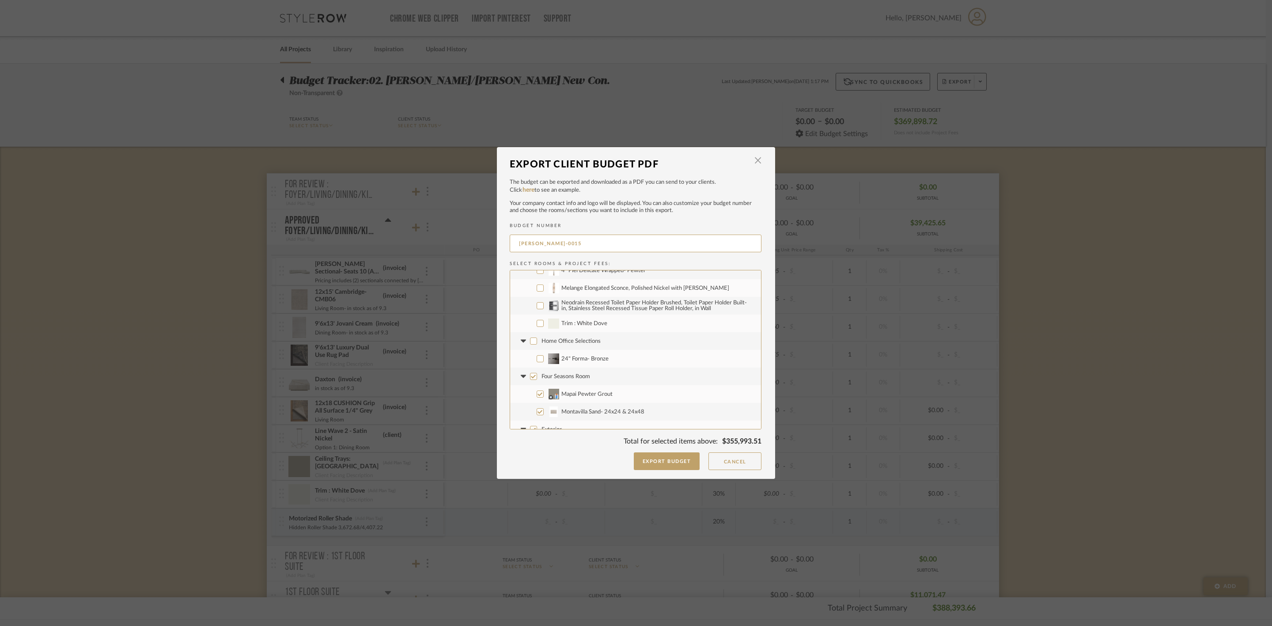
click at [537, 373] on input "Four Seasons Room" at bounding box center [533, 376] width 7 height 7
checkbox input "false"
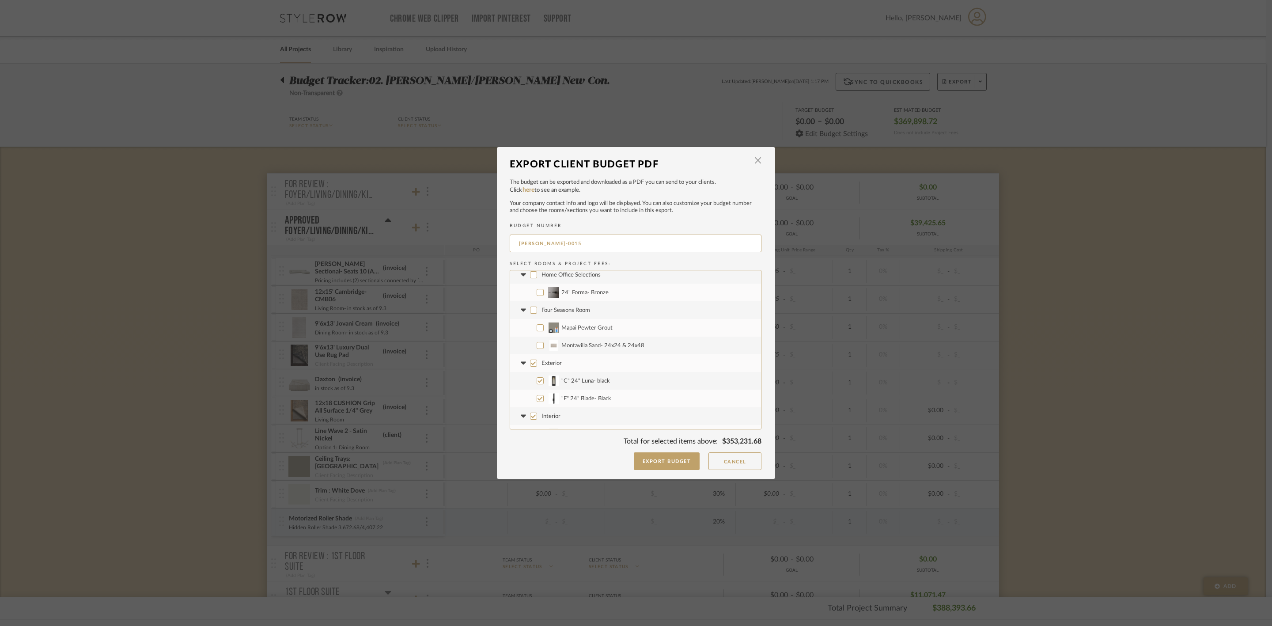
click at [553, 362] on span "Exterior" at bounding box center [552, 364] width 20 height 6
click at [537, 362] on input "Exterior" at bounding box center [533, 363] width 7 height 7
checkbox input "false"
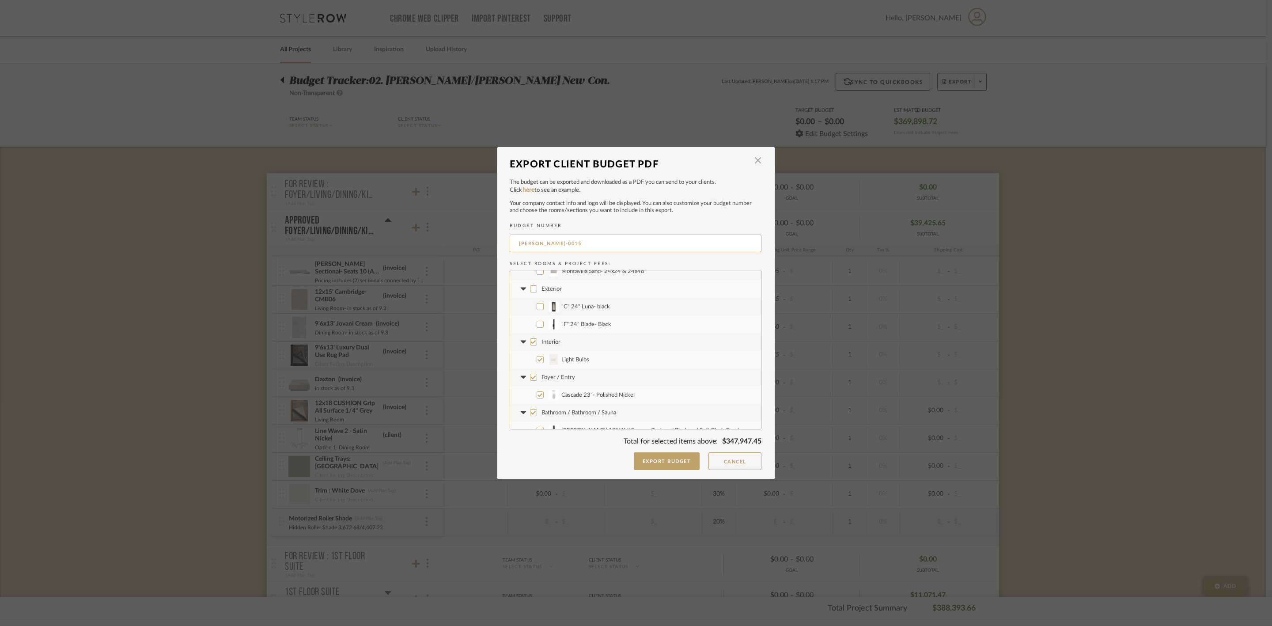
scroll to position [795, 0]
click at [551, 348] on span "Interior" at bounding box center [551, 350] width 19 height 6
click at [537, 348] on input "Interior" at bounding box center [533, 349] width 7 height 7
checkbox input "false"
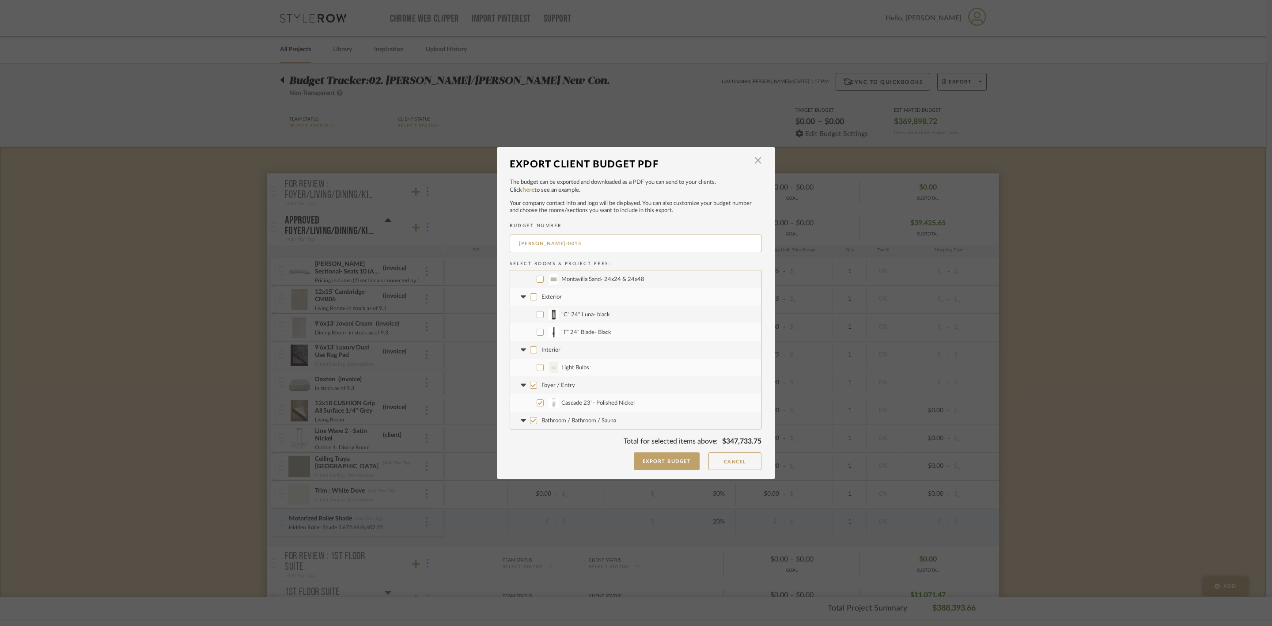
click at [565, 383] on span "Foyer / Entry" at bounding box center [559, 386] width 34 height 6
click at [537, 382] on input "Foyer / Entry" at bounding box center [533, 385] width 7 height 7
checkbox input "false"
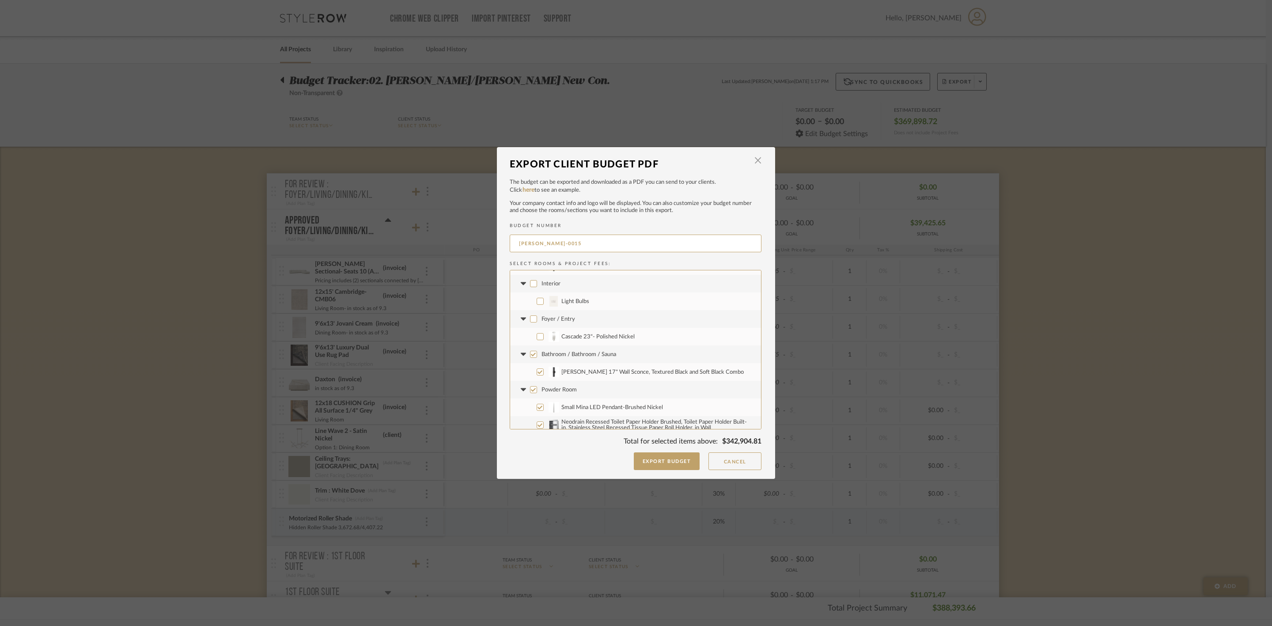
click at [563, 353] on span "Bathroom / Bathroom / Sauna" at bounding box center [579, 355] width 75 height 6
click at [537, 353] on input "Bathroom / Bathroom / Sauna" at bounding box center [533, 354] width 7 height 7
checkbox input "false"
click at [566, 389] on span "Powder Room" at bounding box center [559, 390] width 35 height 6
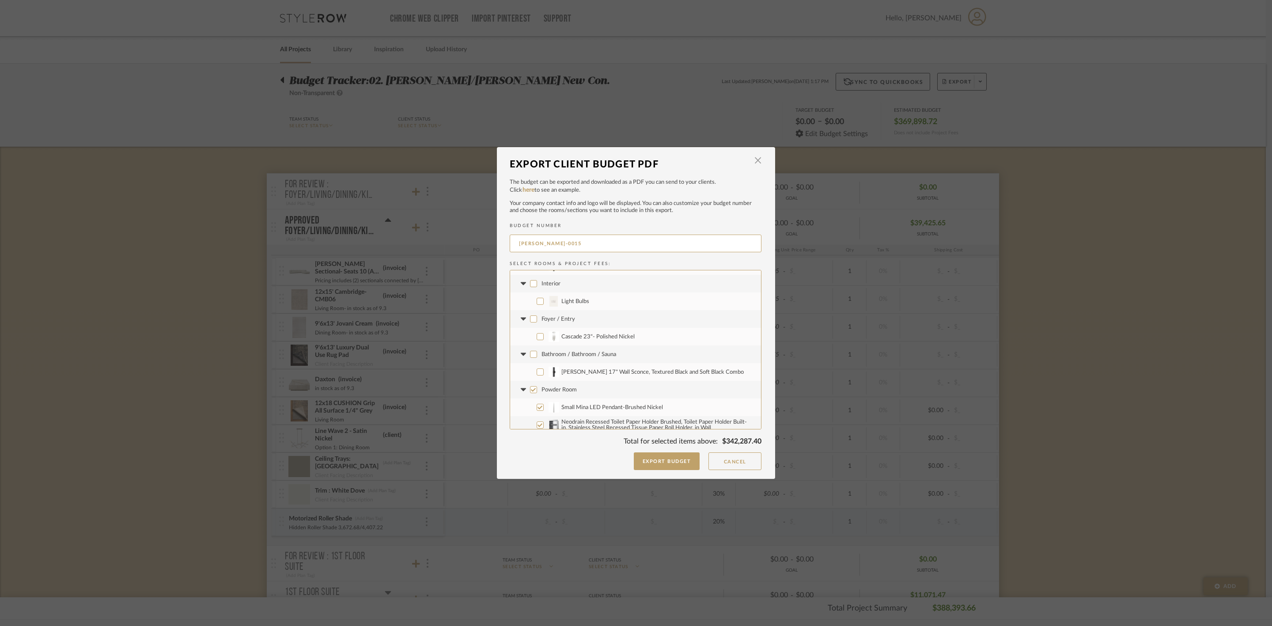
click at [537, 389] on input "Powder Room" at bounding box center [533, 389] width 7 height 7
checkbox input "false"
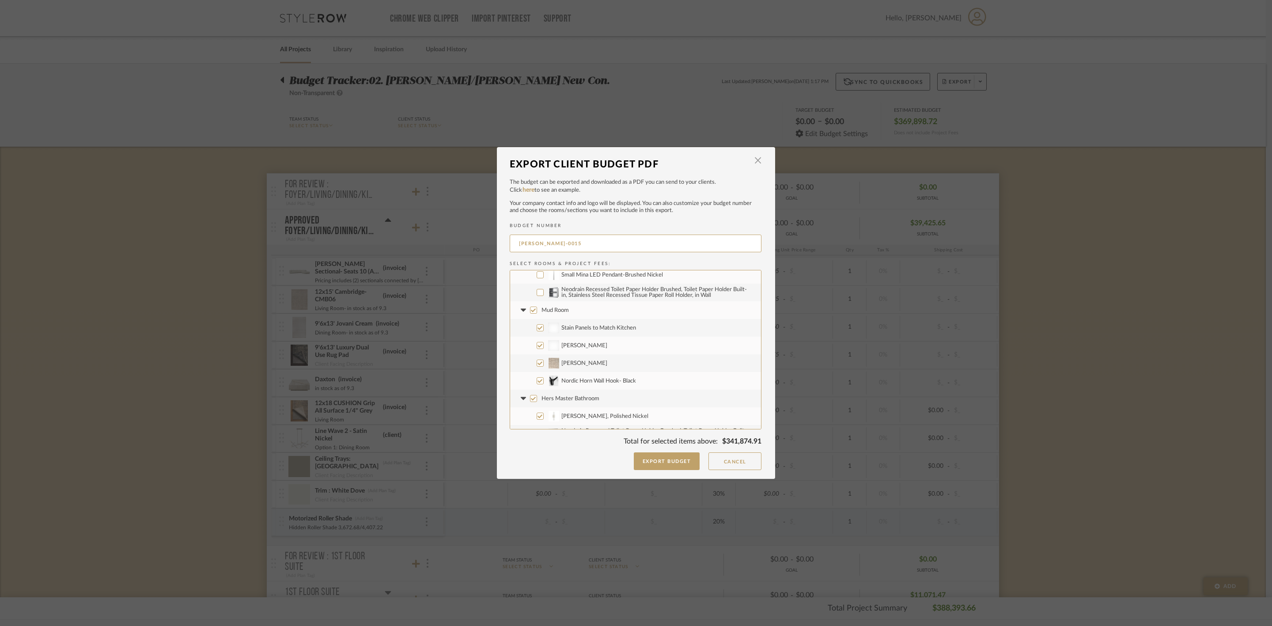
click at [552, 311] on span "Mud Room" at bounding box center [555, 311] width 27 height 6
click at [537, 311] on input "Mud Room" at bounding box center [533, 310] width 7 height 7
checkbox input "false"
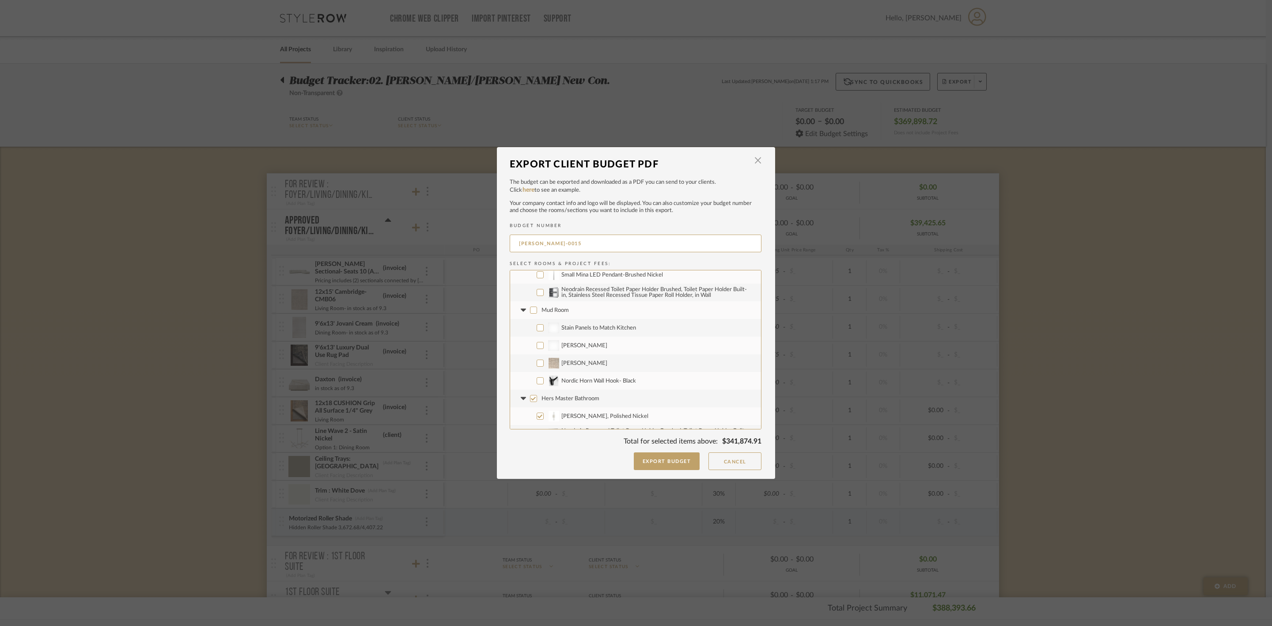
checkbox input "false"
click at [586, 398] on span "Hers Master Bathroom" at bounding box center [571, 399] width 58 height 6
click at [537, 398] on input "Hers Master Bathroom" at bounding box center [533, 398] width 7 height 7
checkbox input "false"
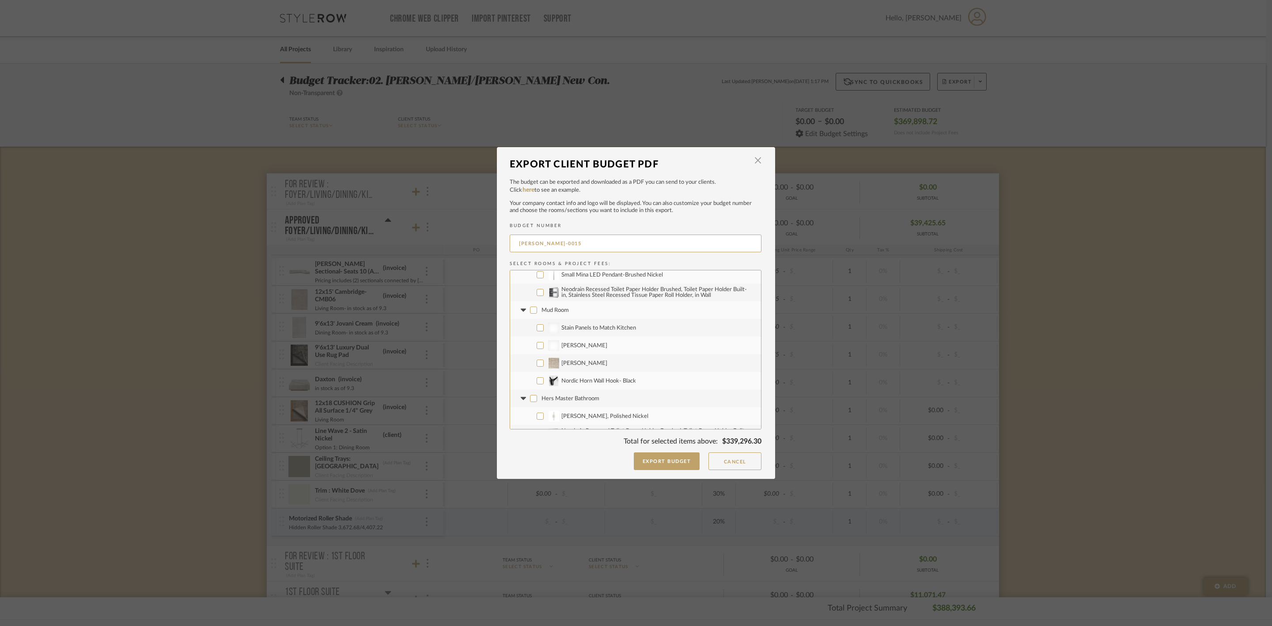
checkbox input "false"
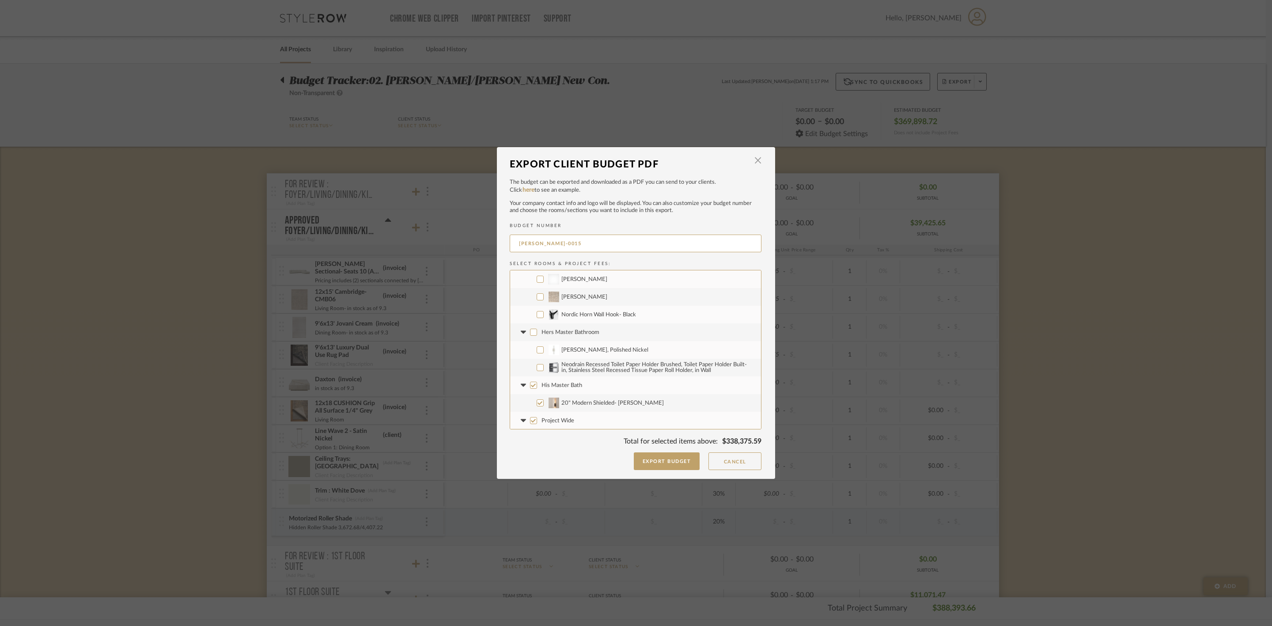
click at [567, 383] on span "His Master Bath" at bounding box center [562, 386] width 41 height 6
click at [537, 383] on input "His Master Bath" at bounding box center [533, 385] width 7 height 7
checkbox input "false"
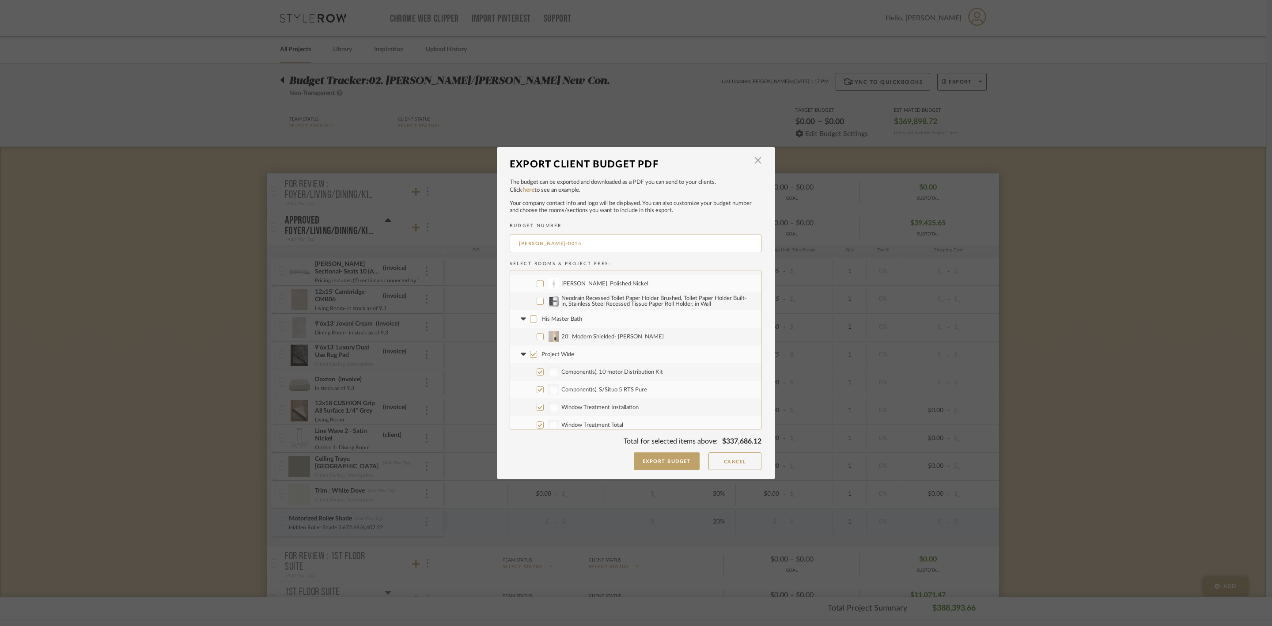
click at [562, 353] on span "Project Wide" at bounding box center [558, 355] width 33 height 6
click at [537, 353] on input "Project Wide" at bounding box center [533, 354] width 7 height 7
checkbox input "false"
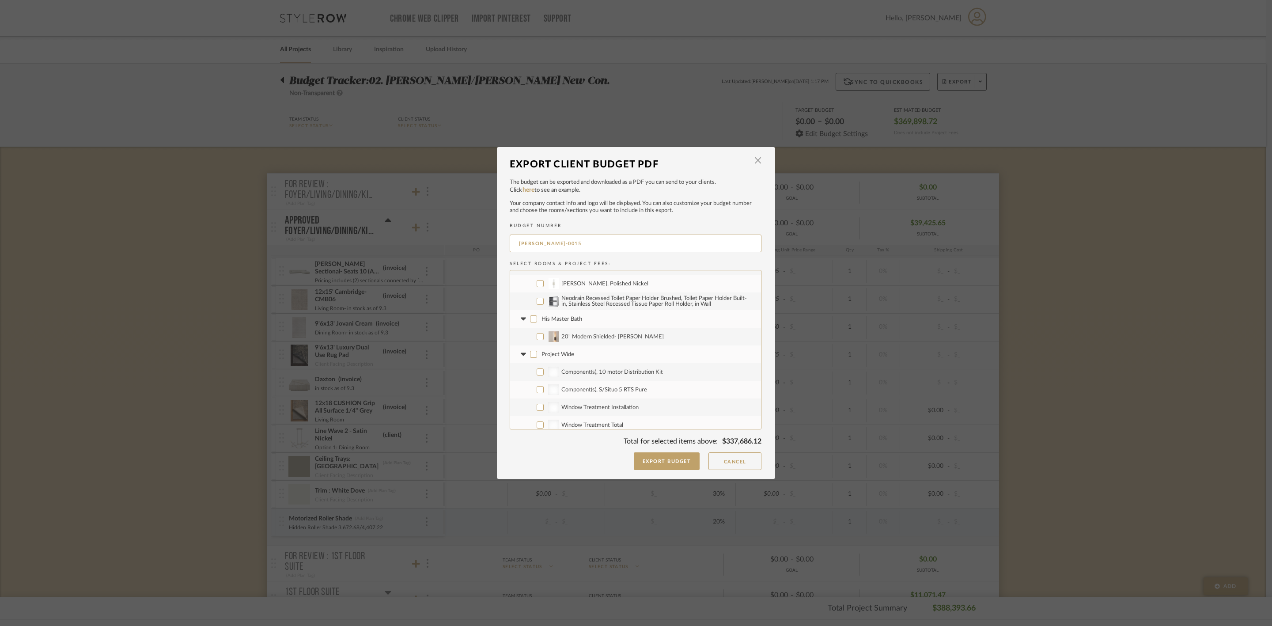
checkbox input "false"
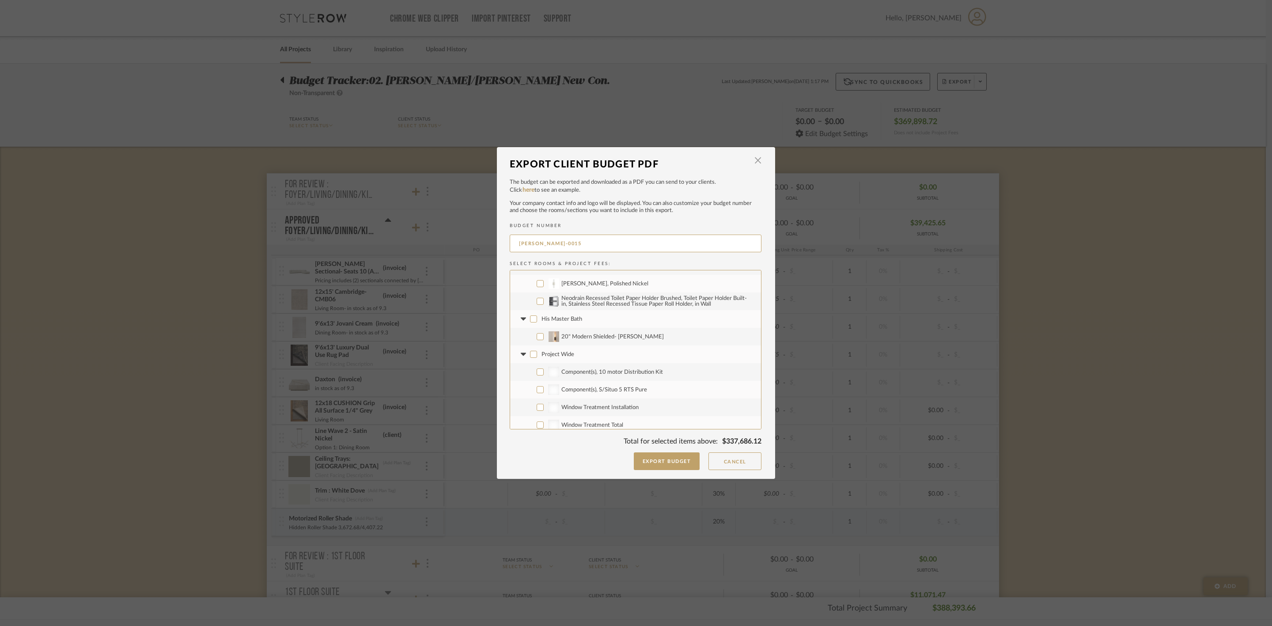
checkbox input "false"
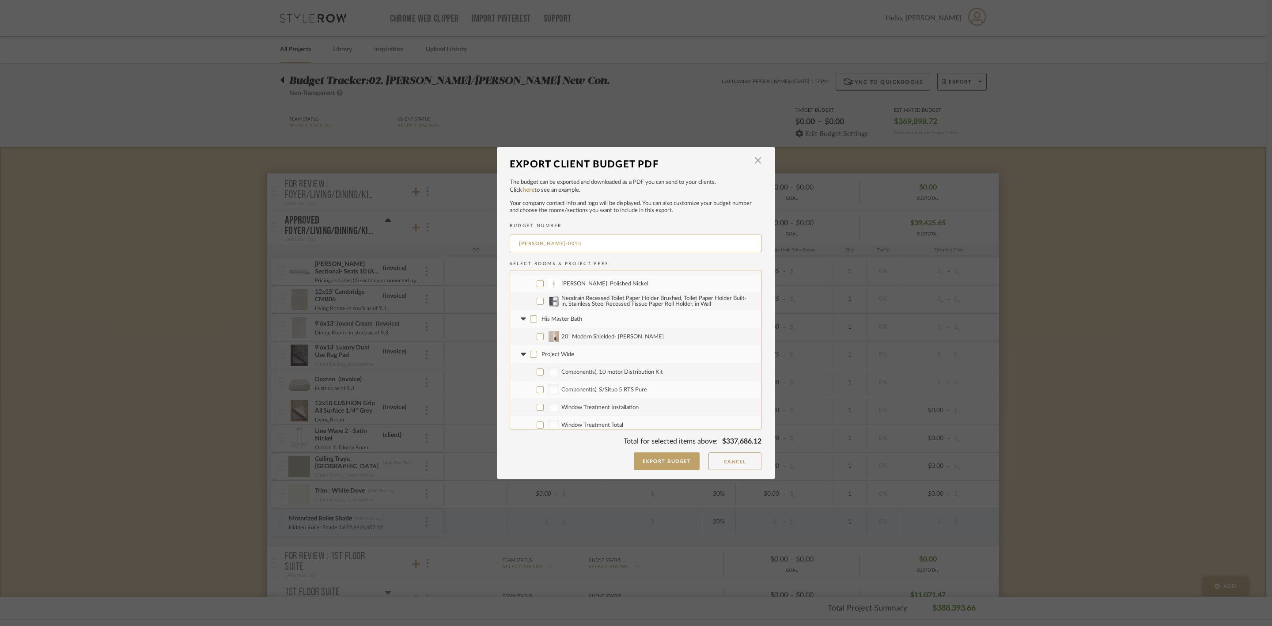
checkbox input "false"
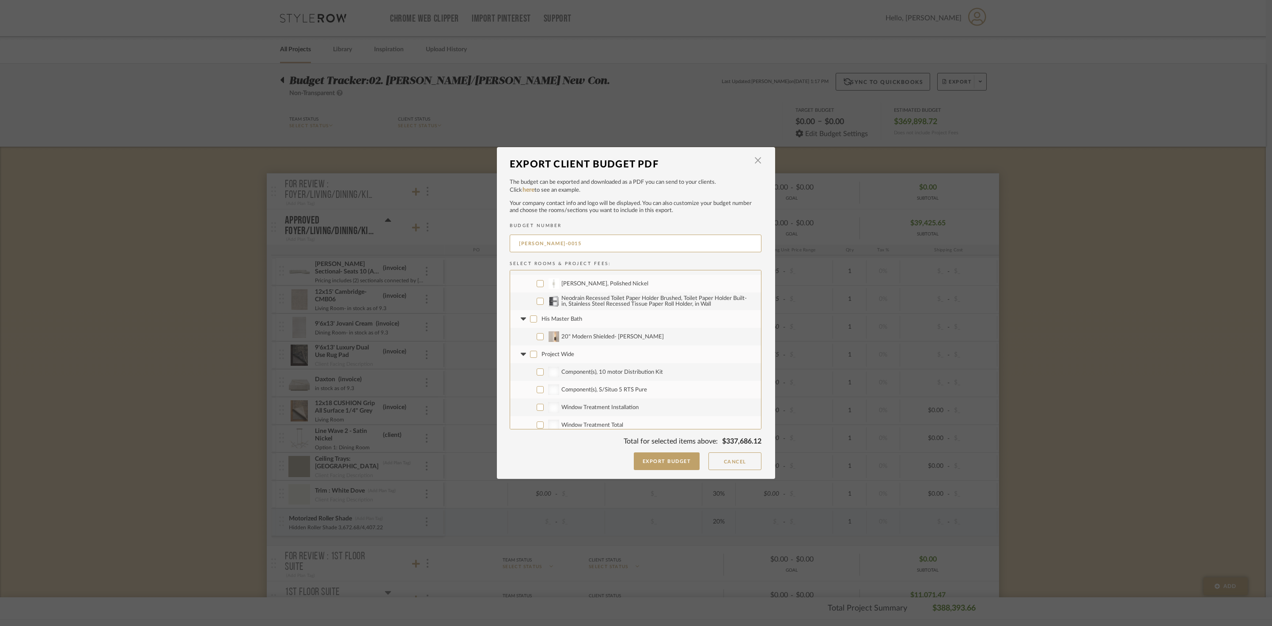
checkbox input "false"
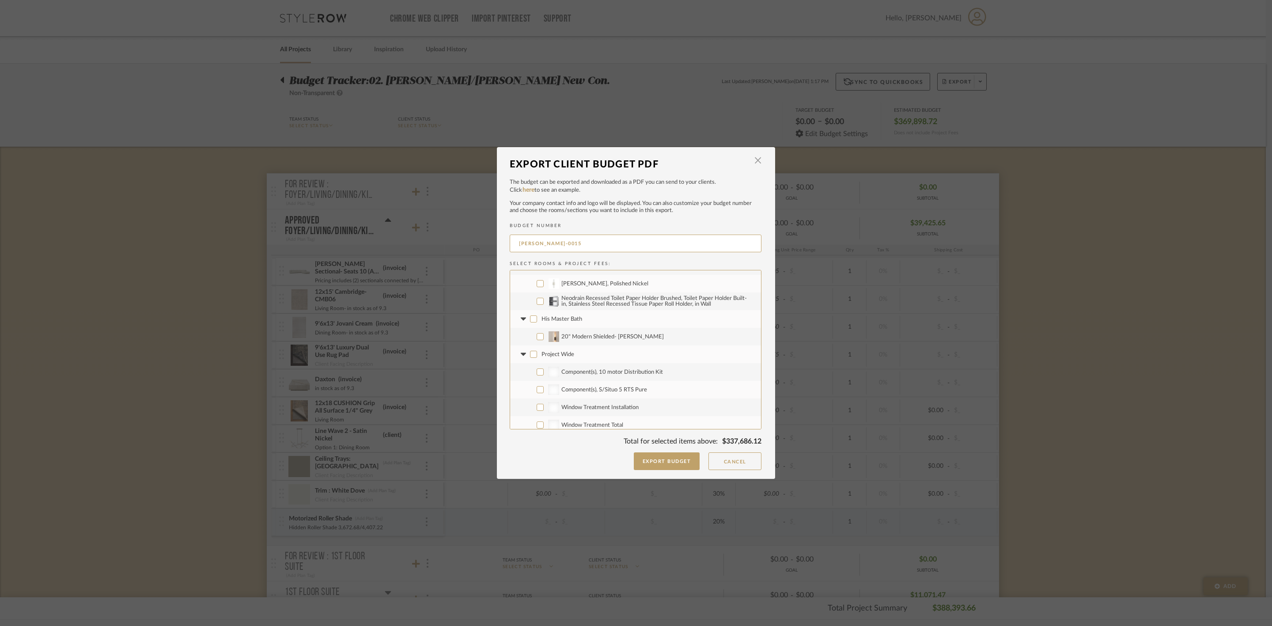
checkbox input "false"
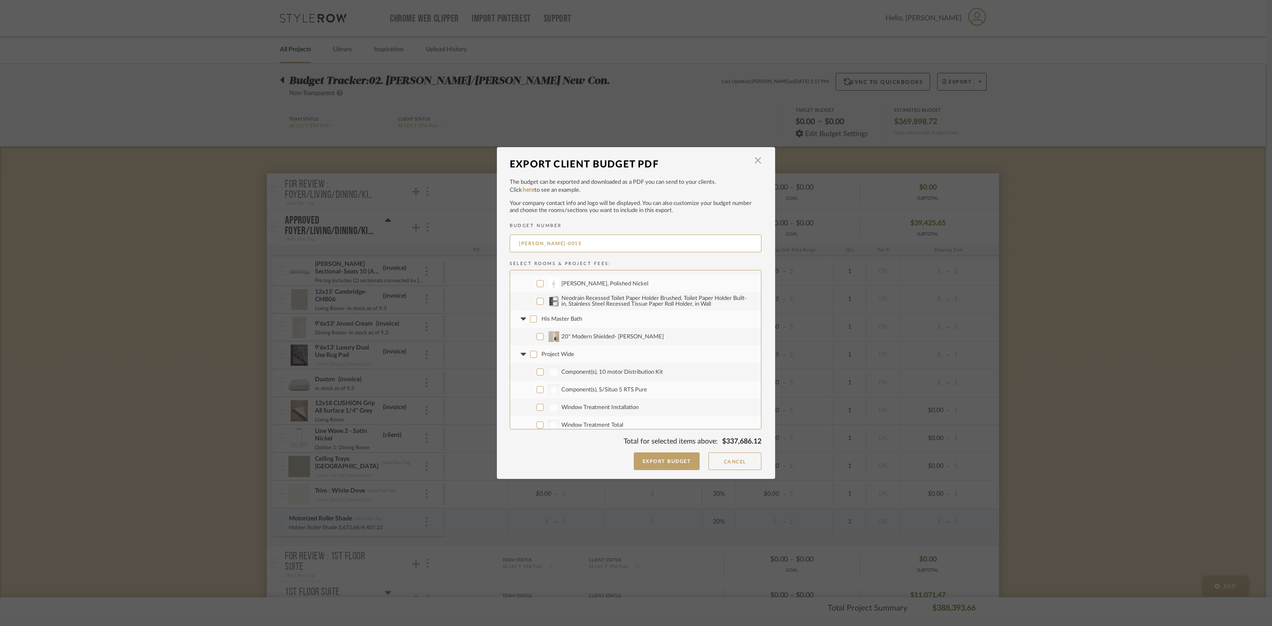
checkbox input "false"
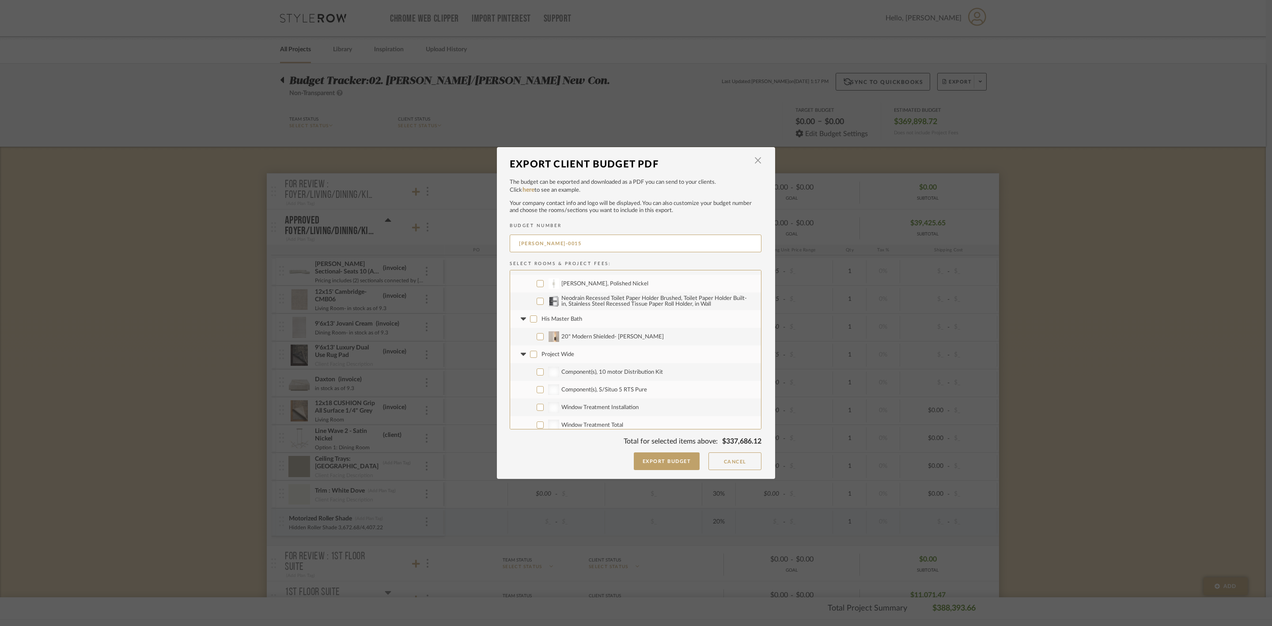
checkbox input "false"
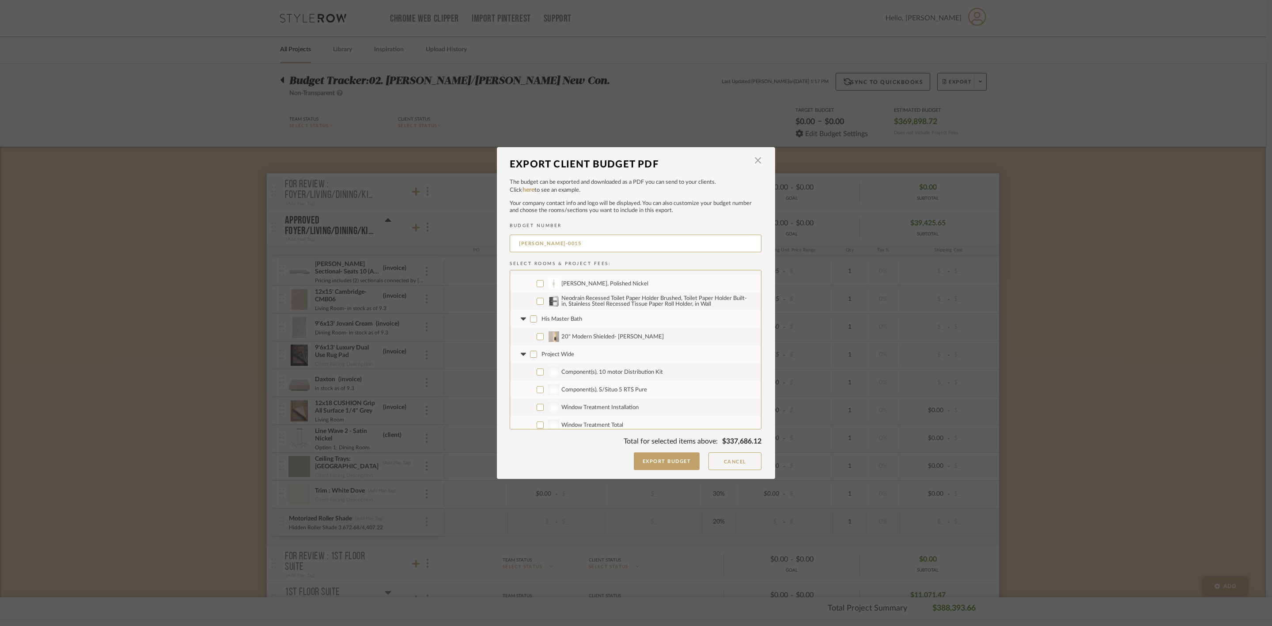
checkbox input "false"
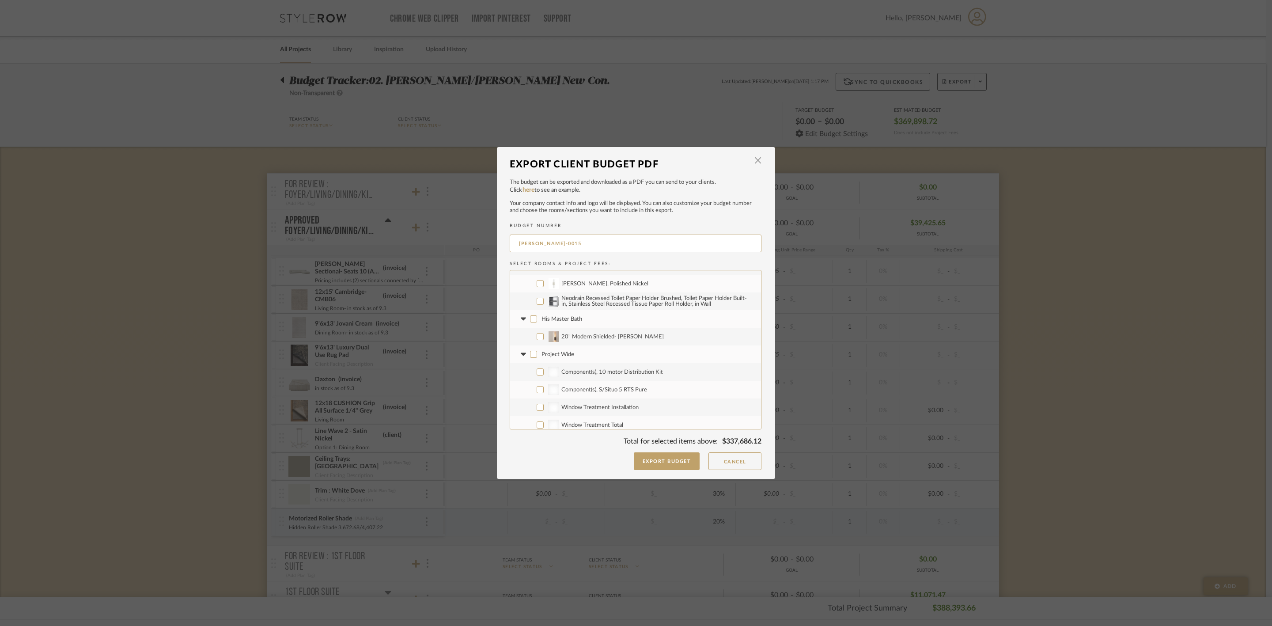
checkbox input "false"
click at [558, 404] on span "Project Fees" at bounding box center [557, 404] width 31 height 6
click at [537, 404] on input "Project Fees" at bounding box center [533, 403] width 7 height 7
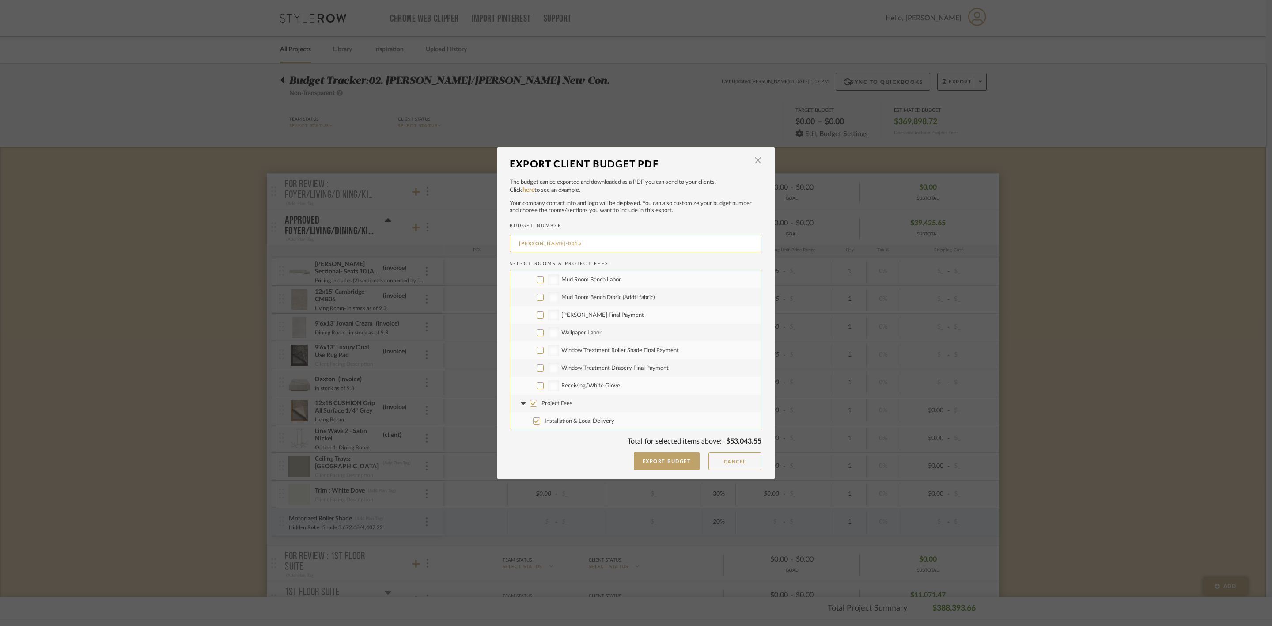
checkbox input "false"
click at [577, 374] on span "Shipping" at bounding box center [572, 377] width 21 height 6
click at [544, 373] on input "Shipping" at bounding box center [540, 376] width 7 height 7
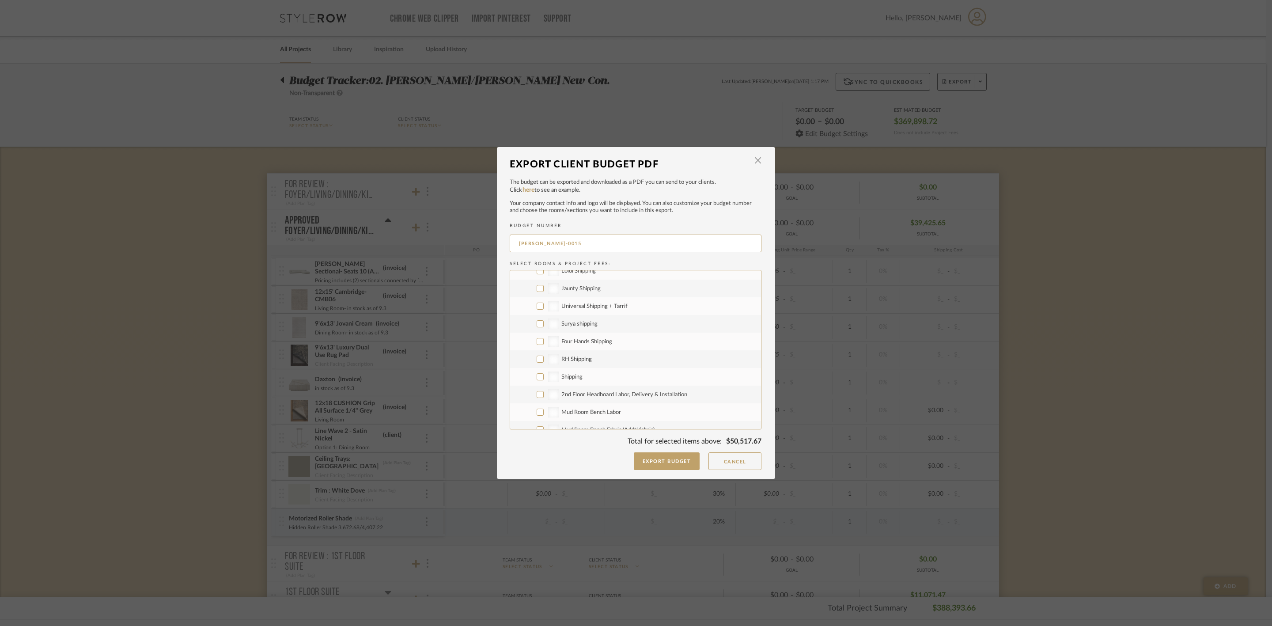
checkbox input "true"
click at [593, 390] on label "2nd Floor Headboard Labor, Delivery & Installation" at bounding box center [635, 395] width 251 height 18
click at [544, 391] on input "2nd Floor Headboard Labor, Delivery & Installation" at bounding box center [540, 394] width 7 height 7
checkbox input "true"
click at [607, 410] on span "Mud Room Bench Labor" at bounding box center [592, 413] width 60 height 6
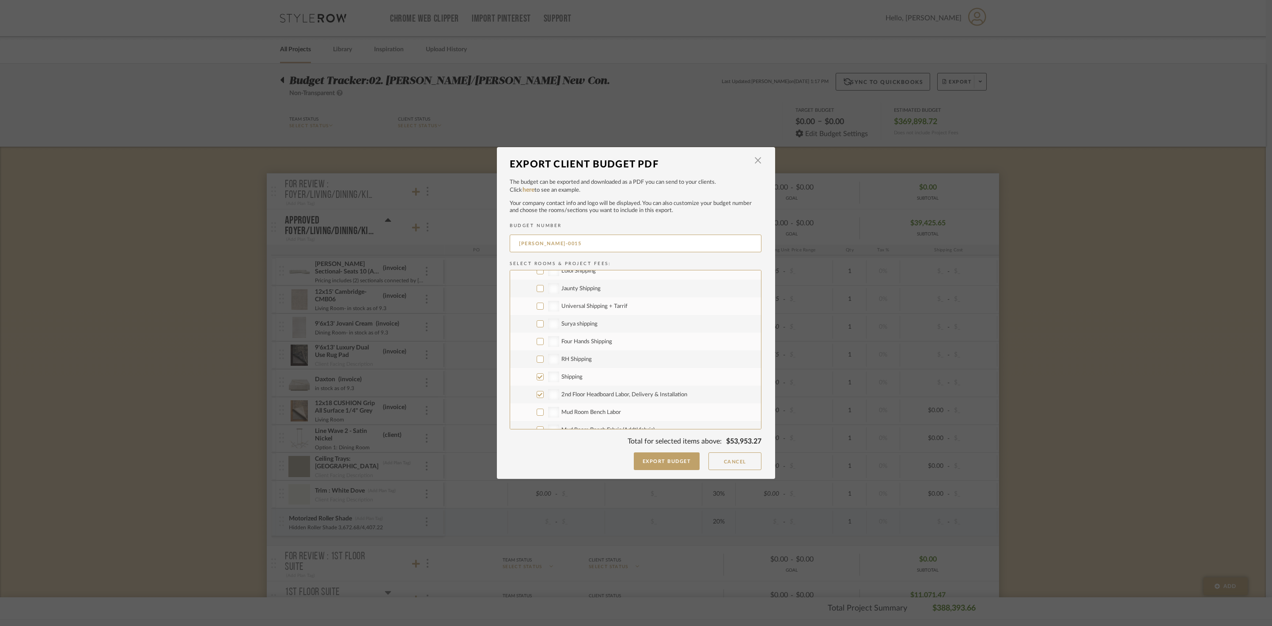
click at [544, 410] on input "Mud Room Bench Labor" at bounding box center [540, 412] width 7 height 7
checkbox input "true"
click at [611, 358] on label "Mud Room Bench Fabric (Addtl fabric)" at bounding box center [635, 364] width 251 height 18
click at [544, 360] on input "Mud Room Bench Fabric (Addtl fabric)" at bounding box center [540, 363] width 7 height 7
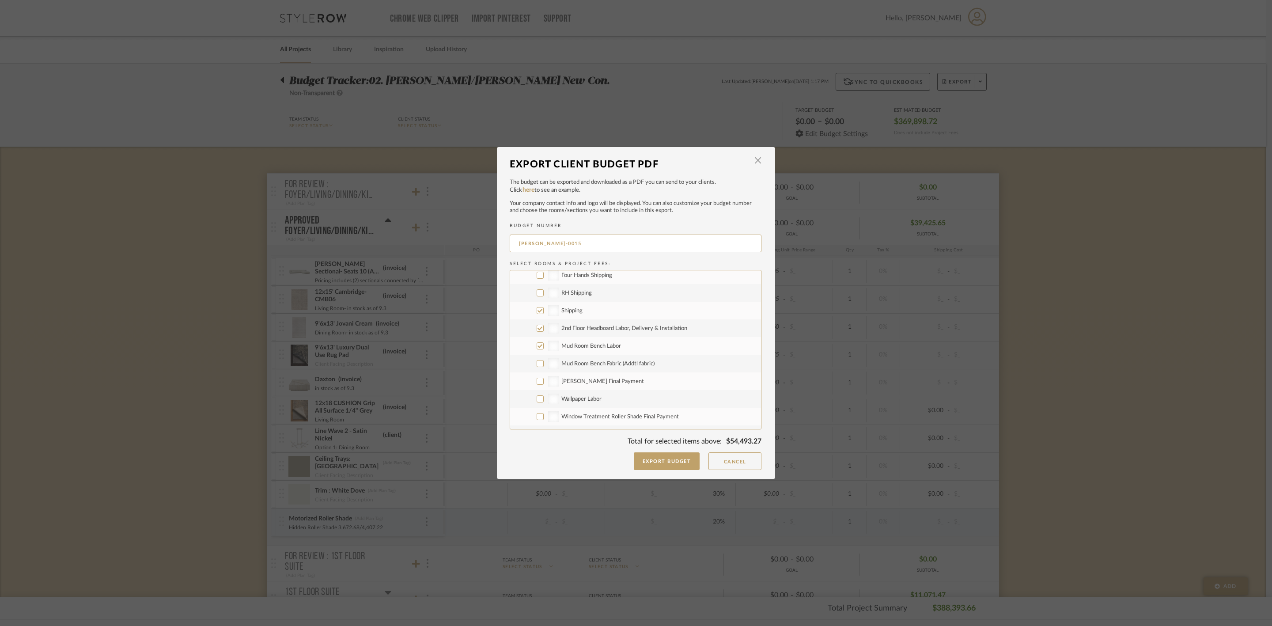
checkbox input "true"
click at [584, 379] on span "Walter Final Payment" at bounding box center [603, 382] width 83 height 6
click at [544, 379] on input "Walter Final Payment" at bounding box center [540, 381] width 7 height 7
checkbox input "true"
click at [592, 398] on span "Wallpaper Labor" at bounding box center [582, 399] width 40 height 6
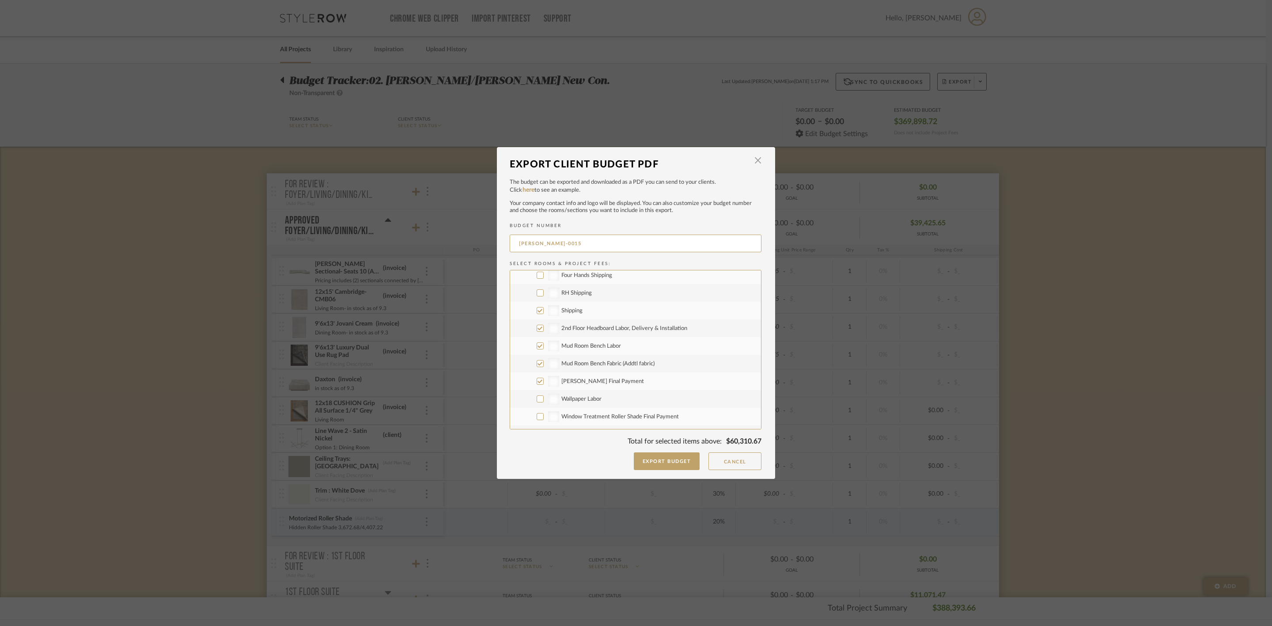
click at [544, 398] on input "Wallpaper Labor" at bounding box center [540, 398] width 7 height 7
checkbox input "true"
click at [613, 414] on span "Window Treatment Roller Shade Final Payment" at bounding box center [621, 417] width 118 height 6
click at [544, 414] on input "Window Treatment Roller Shade Final Payment" at bounding box center [540, 416] width 7 height 7
checkbox input "true"
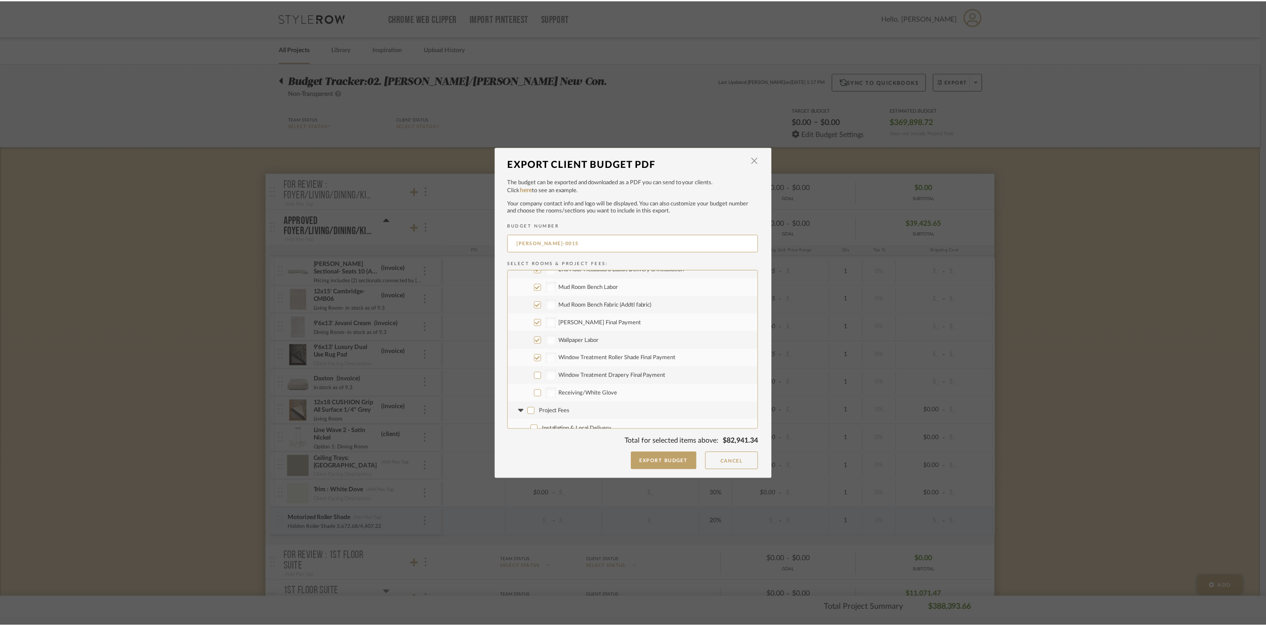
scroll to position [1873, 0]
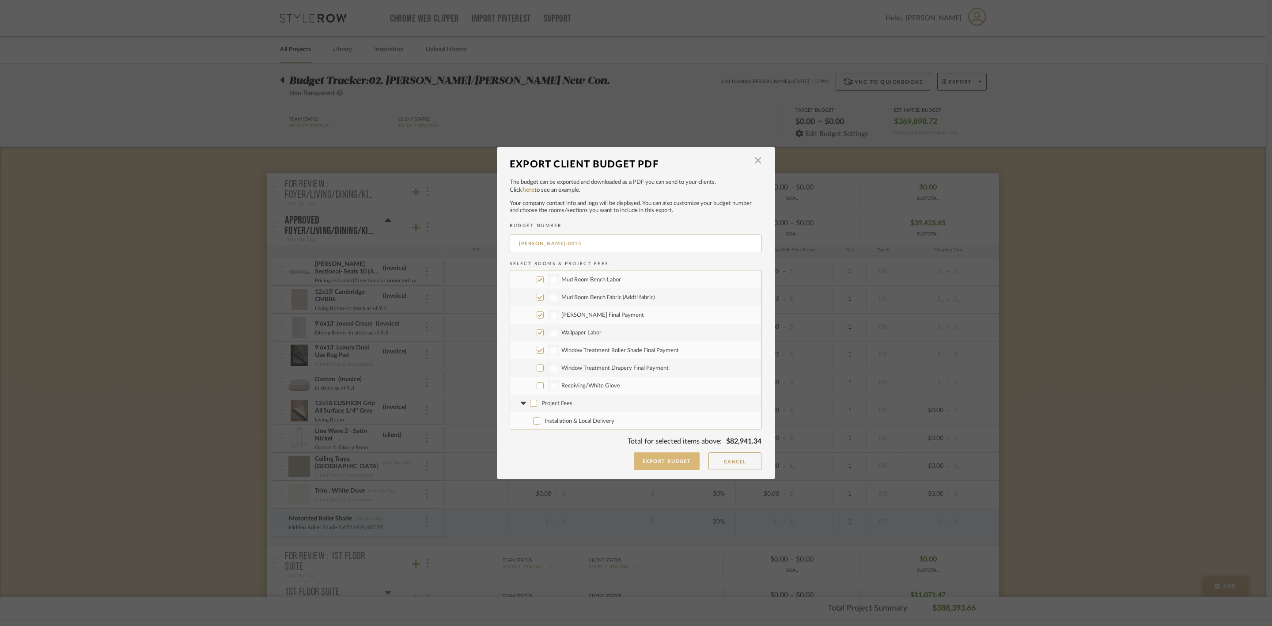
click at [664, 457] on button "Export Budget" at bounding box center [667, 461] width 66 height 18
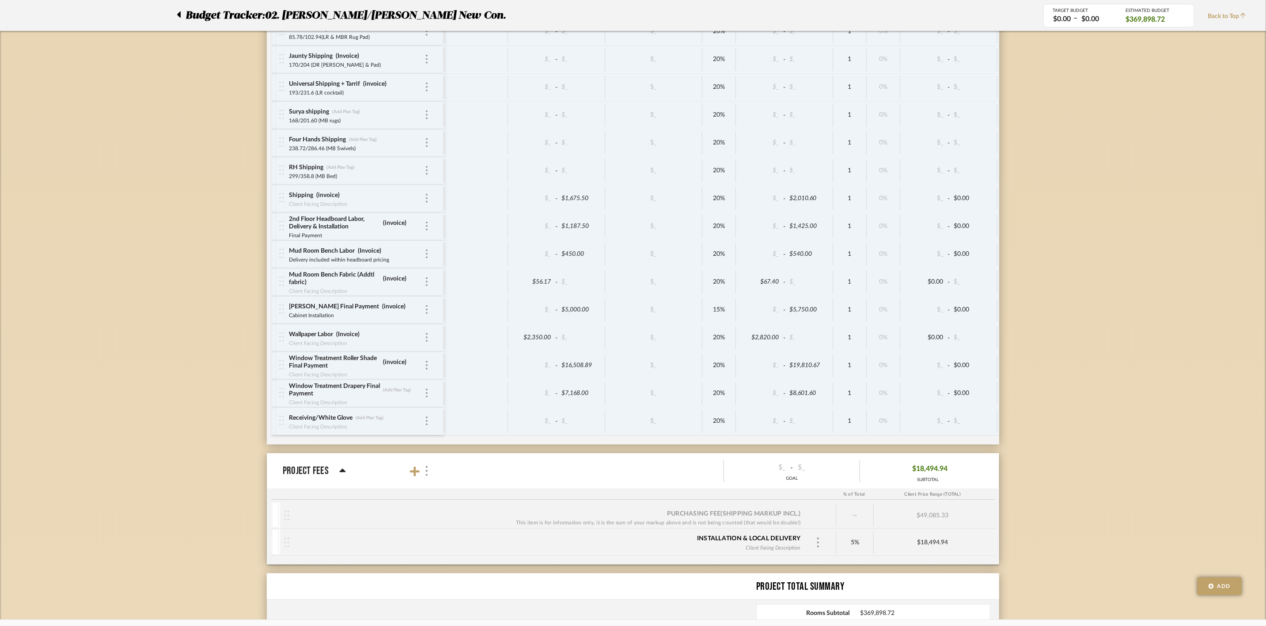
scroll to position [2842, 0]
